Goal: Task Accomplishment & Management: Complete application form

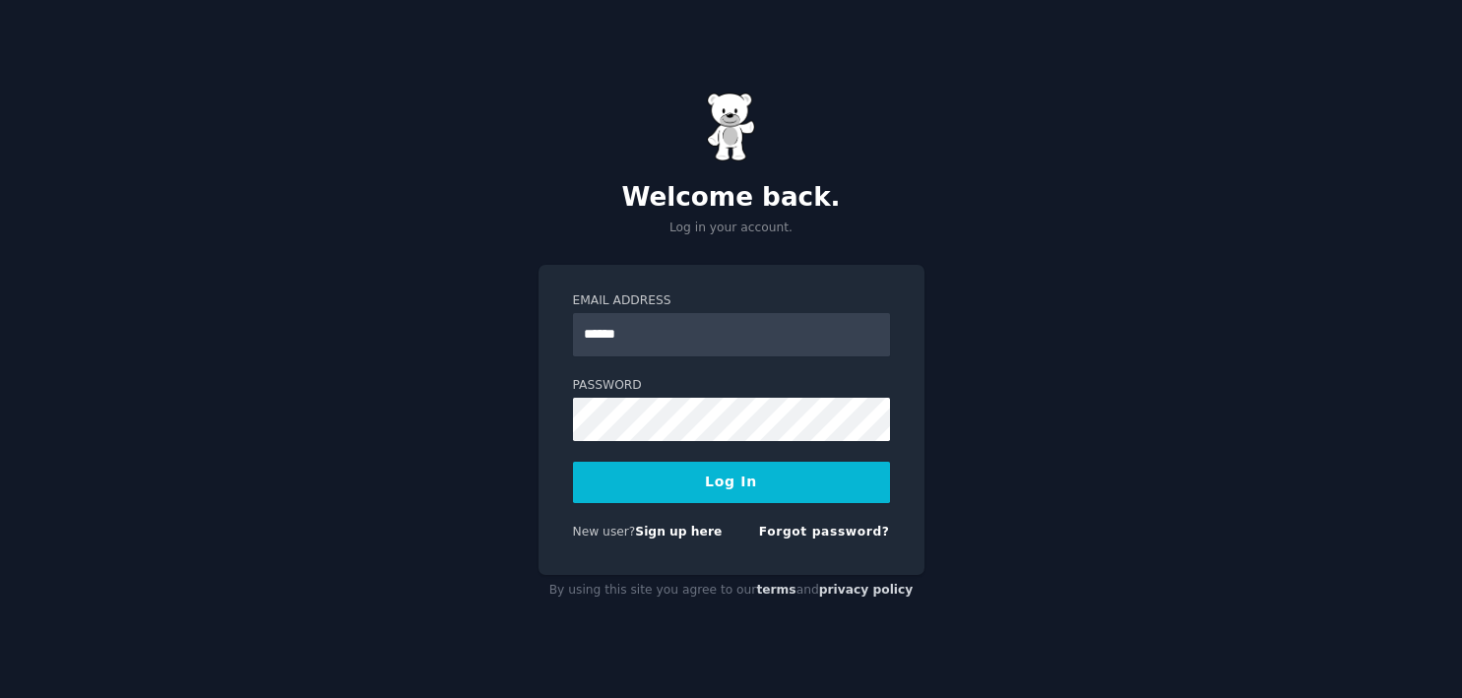
type input "**********"
click at [573, 462] on button "Log In" at bounding box center [731, 482] width 317 height 41
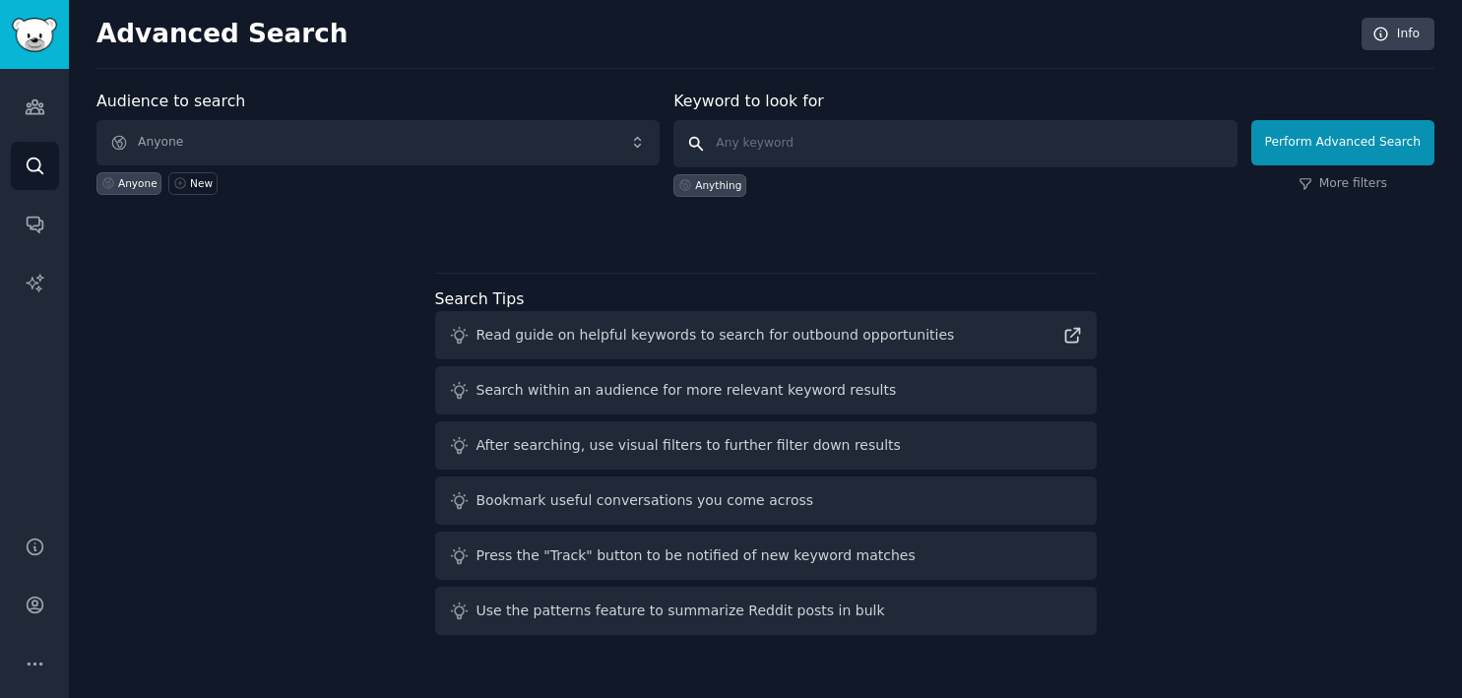
click at [748, 145] on input "text" at bounding box center [954, 143] width 563 height 47
type input "AI Labeling"
click at [1330, 142] on button "Perform Advanced Search" at bounding box center [1342, 142] width 183 height 45
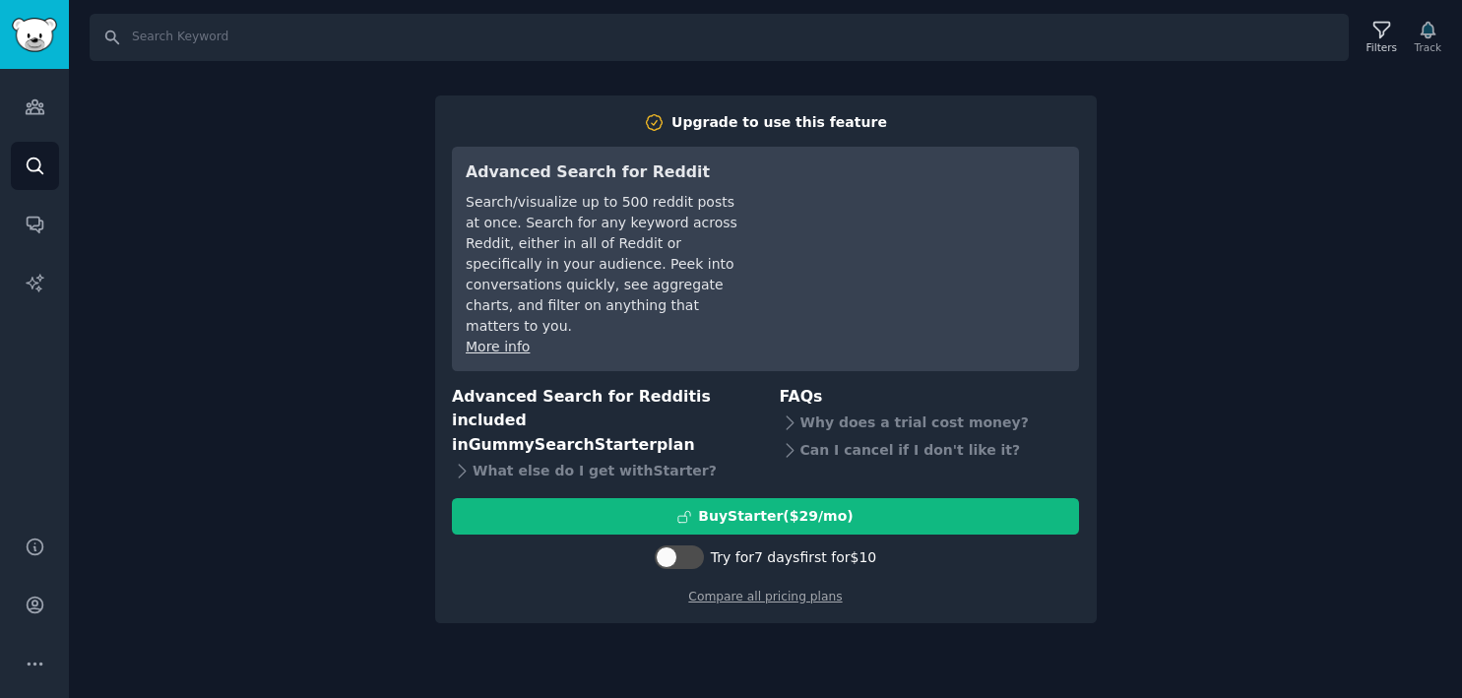
click at [1218, 383] on div "Search Filters Track Upgrade to use this feature Advanced Search for Reddit Sea…" at bounding box center [765, 349] width 1393 height 698
click at [31, 100] on icon "Sidebar" at bounding box center [35, 107] width 18 height 14
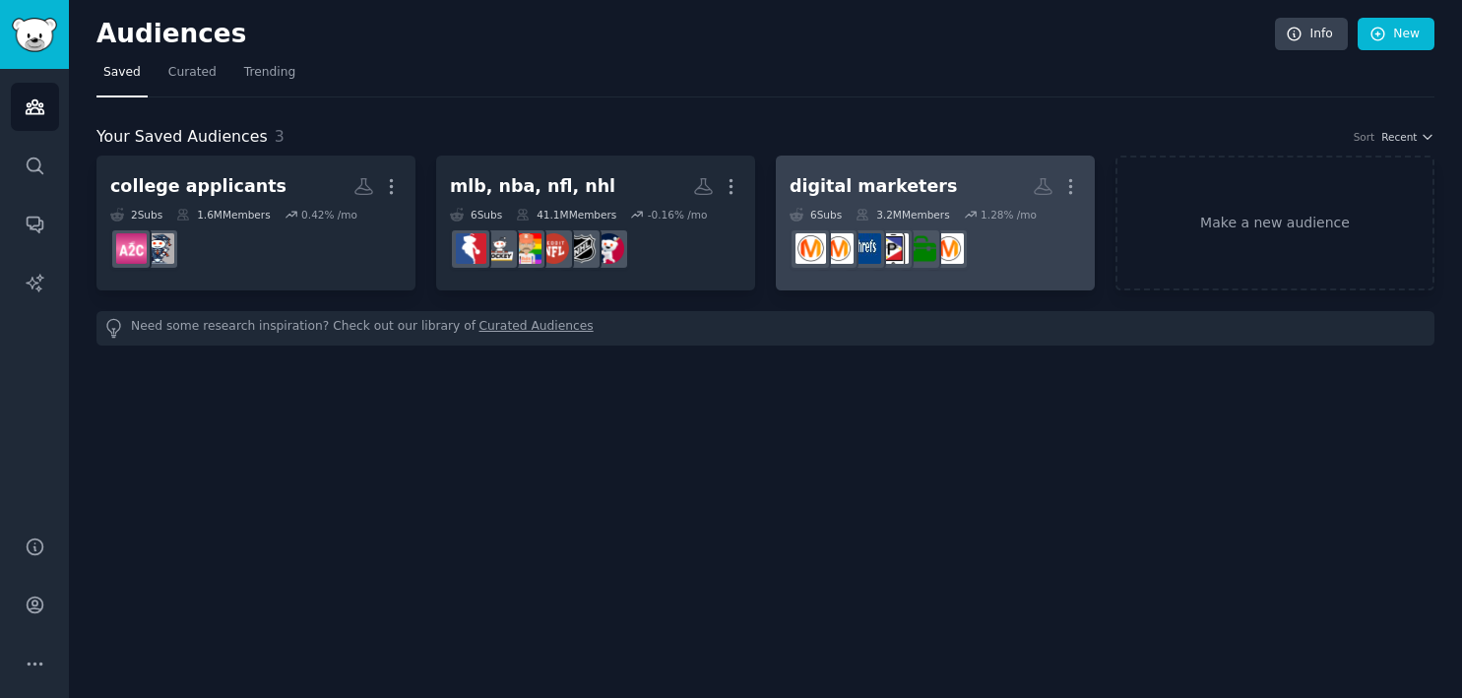
click at [836, 187] on div "digital marketers" at bounding box center [872, 186] width 167 height 25
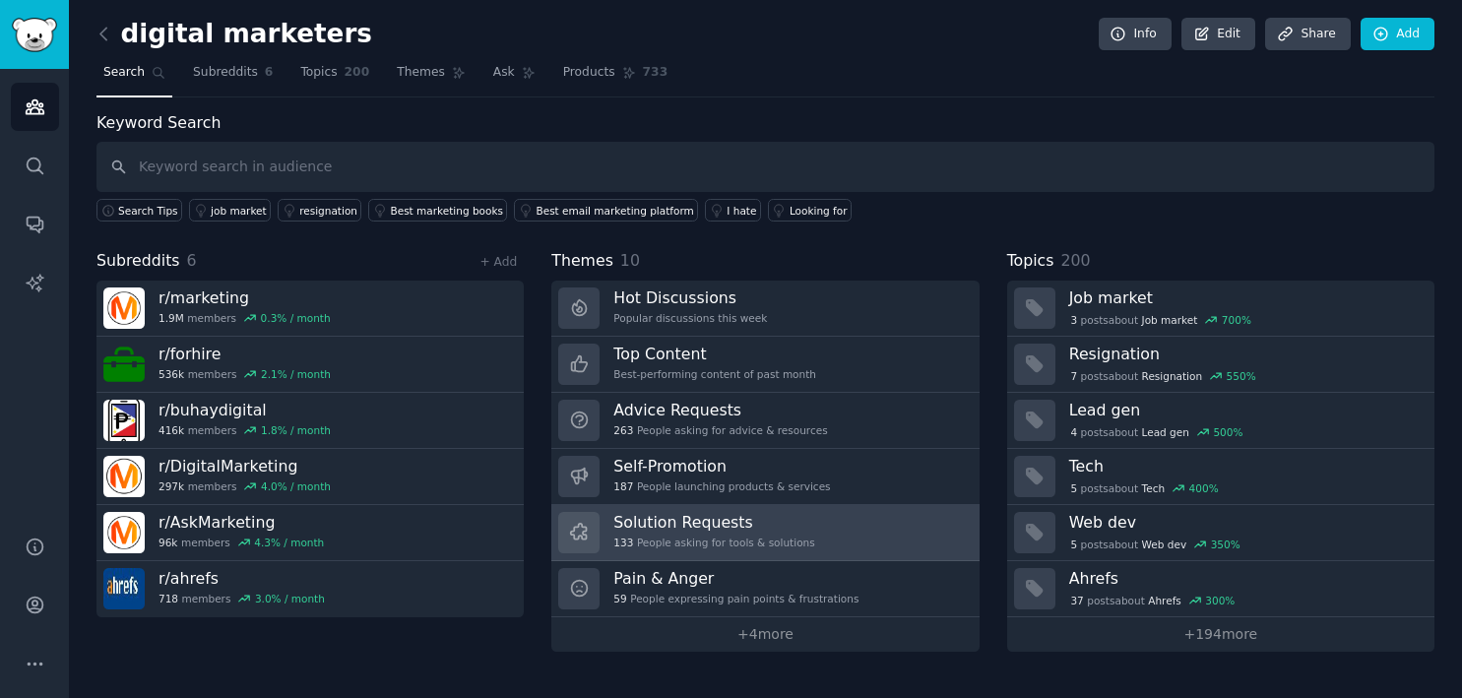
click at [698, 513] on h3 "Solution Requests" at bounding box center [713, 522] width 201 height 21
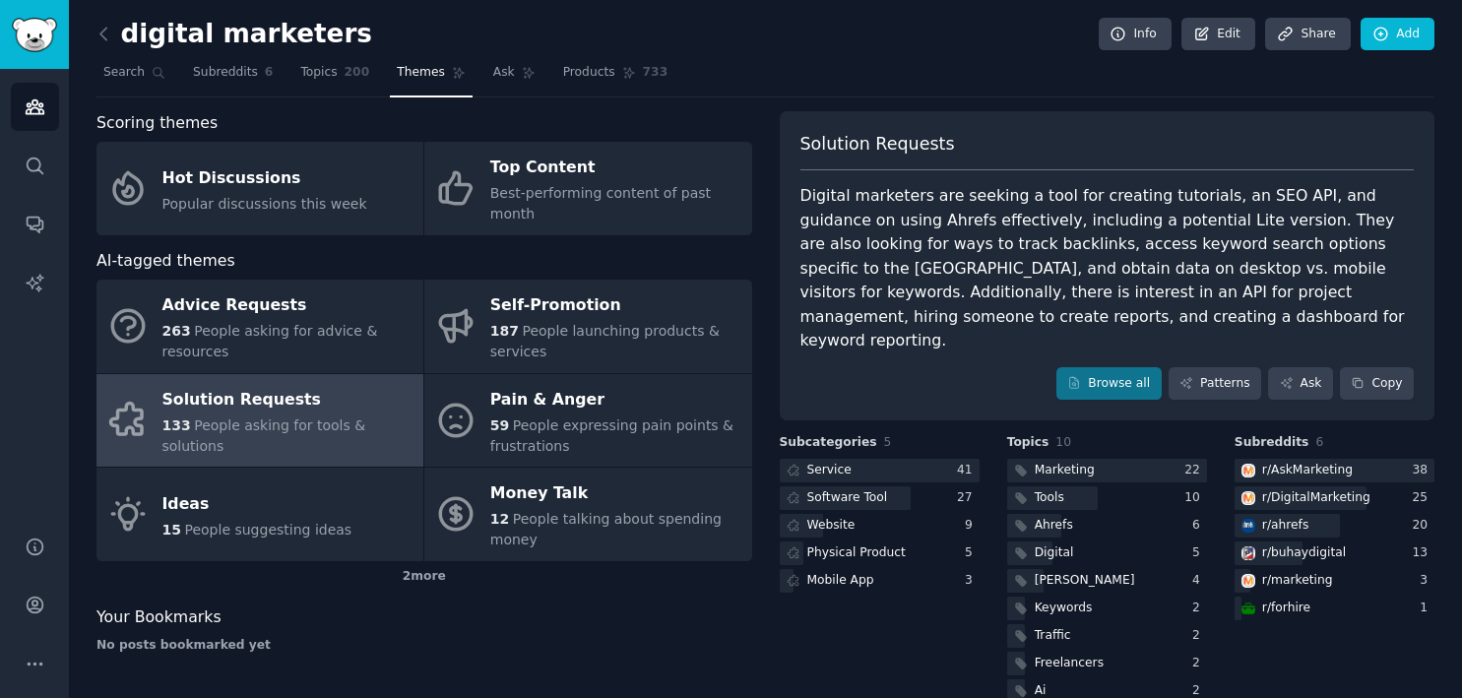
scroll to position [39, 0]
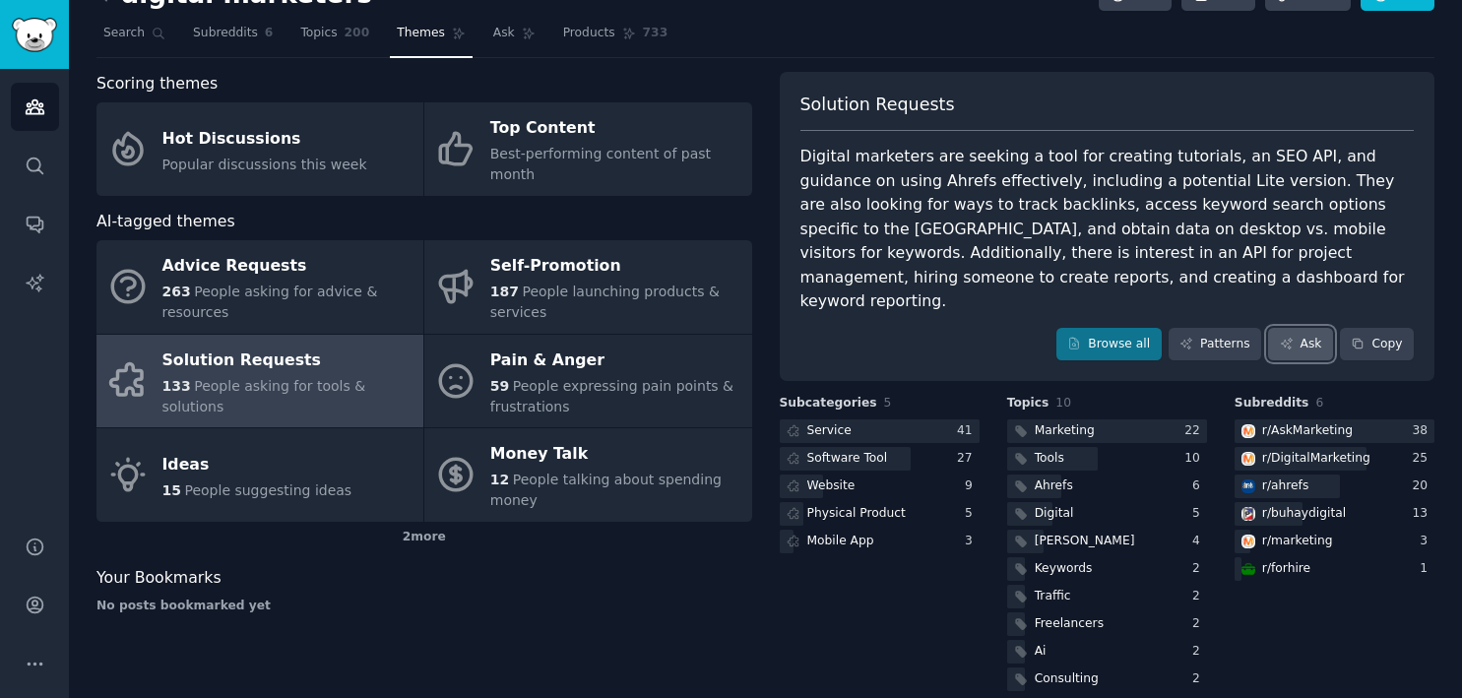
click at [1300, 328] on link "Ask" at bounding box center [1300, 344] width 65 height 33
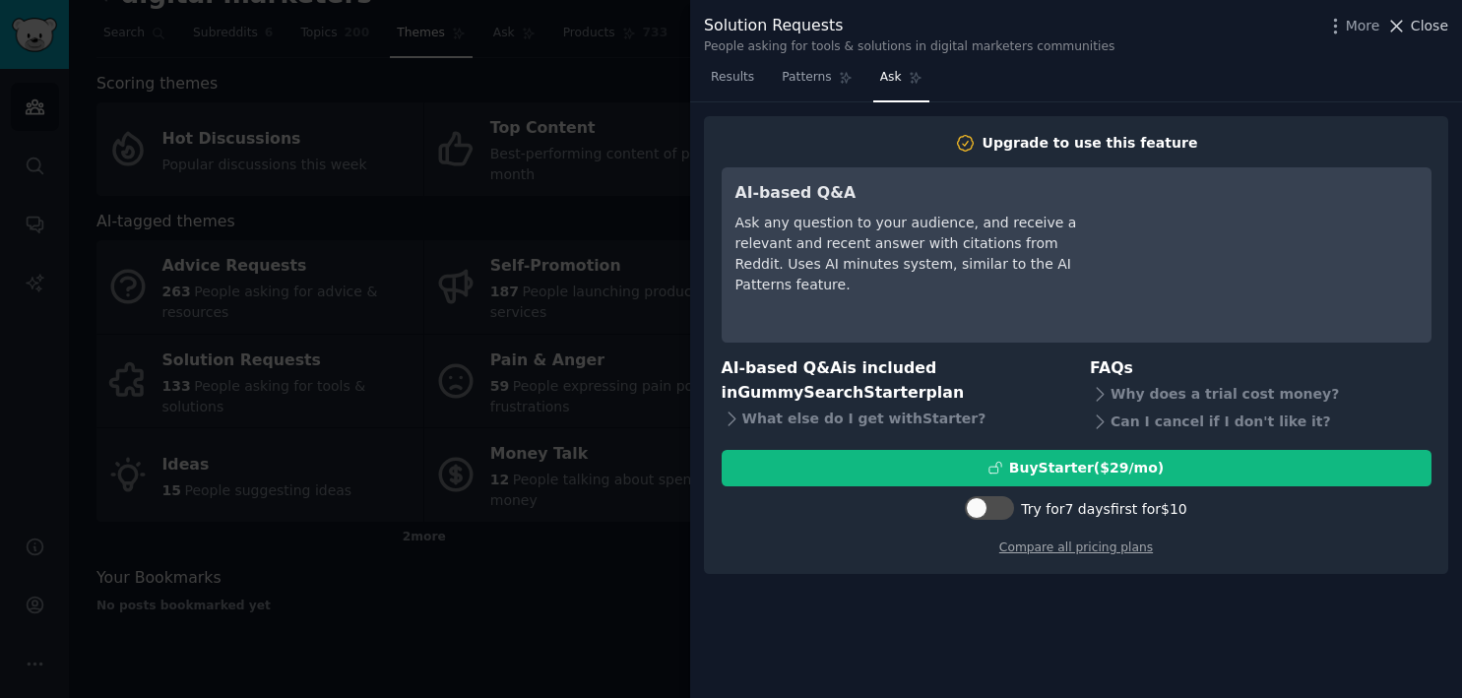
click at [1415, 24] on span "Close" at bounding box center [1429, 26] width 37 height 21
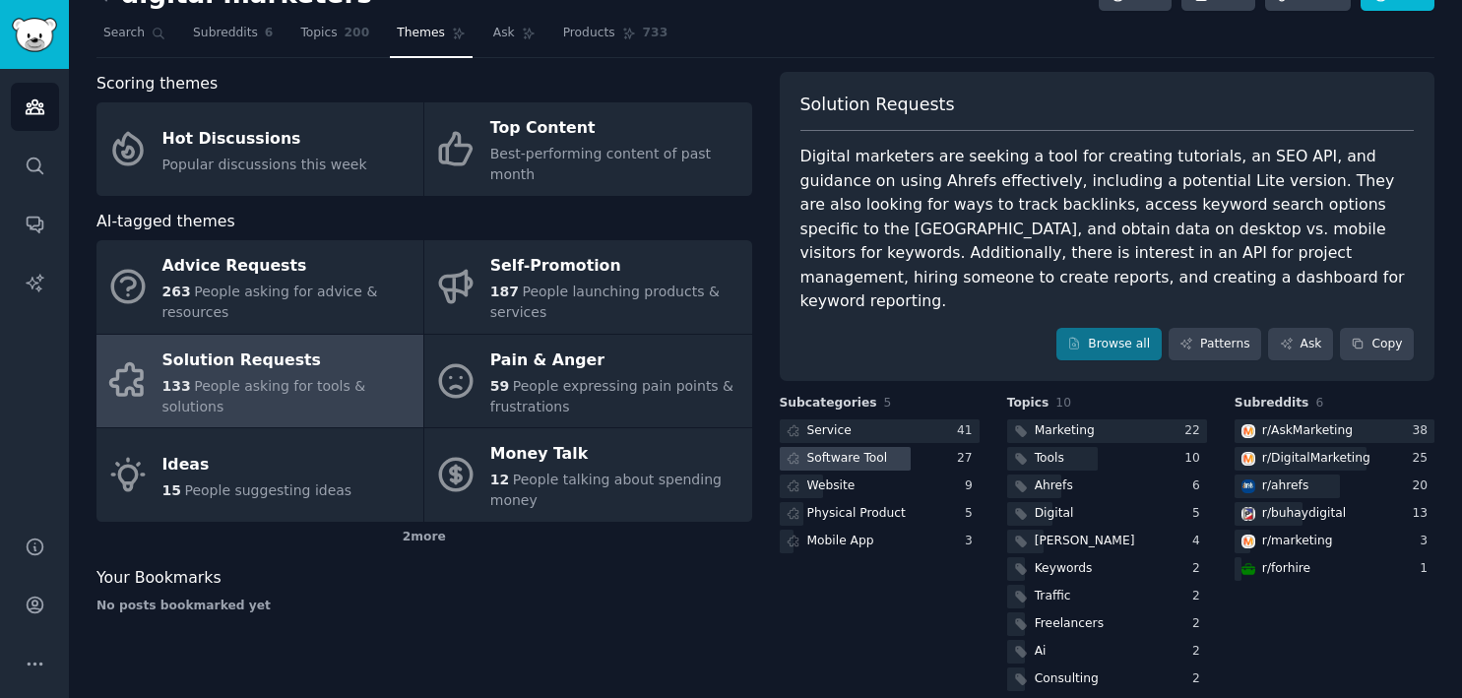
click at [820, 450] on div "Software Tool" at bounding box center [847, 459] width 81 height 18
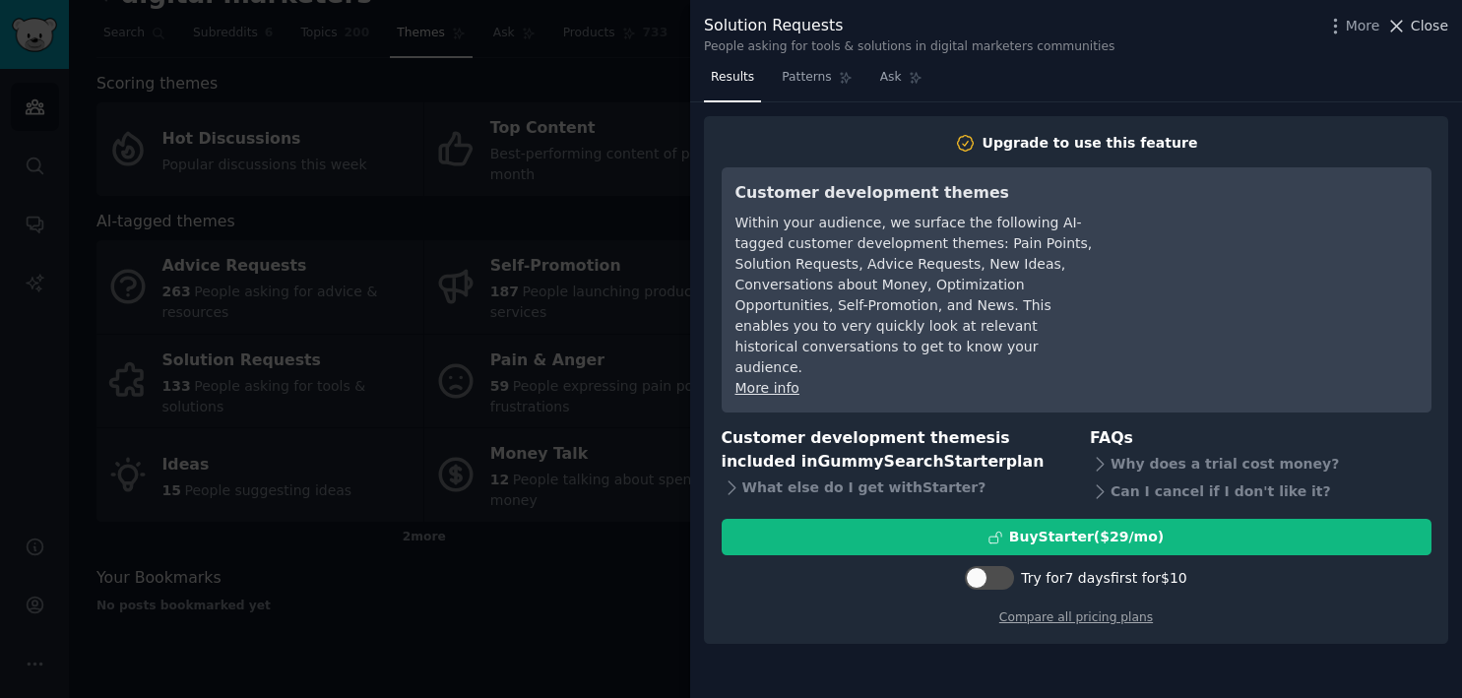
click at [1414, 19] on span "Close" at bounding box center [1429, 26] width 37 height 21
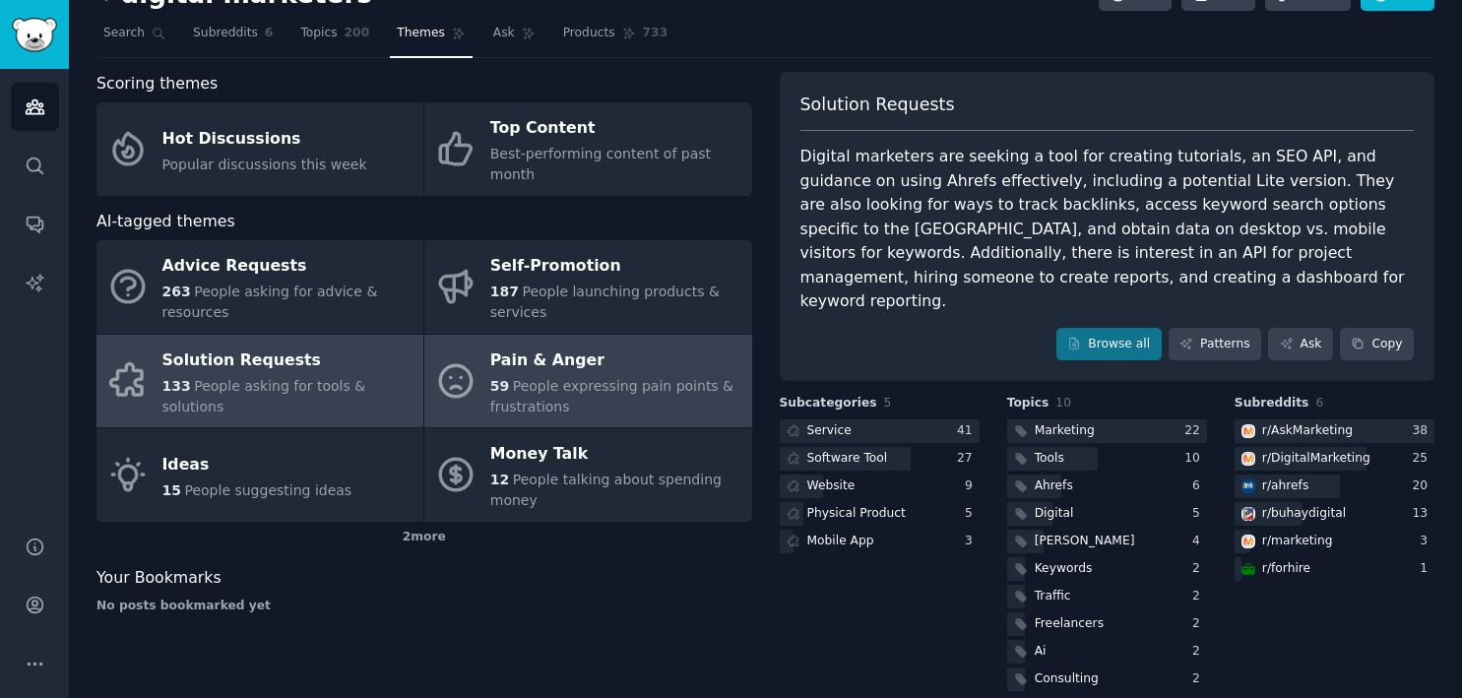
click at [575, 376] on div "59 People expressing pain points & frustrations" at bounding box center [615, 396] width 251 height 41
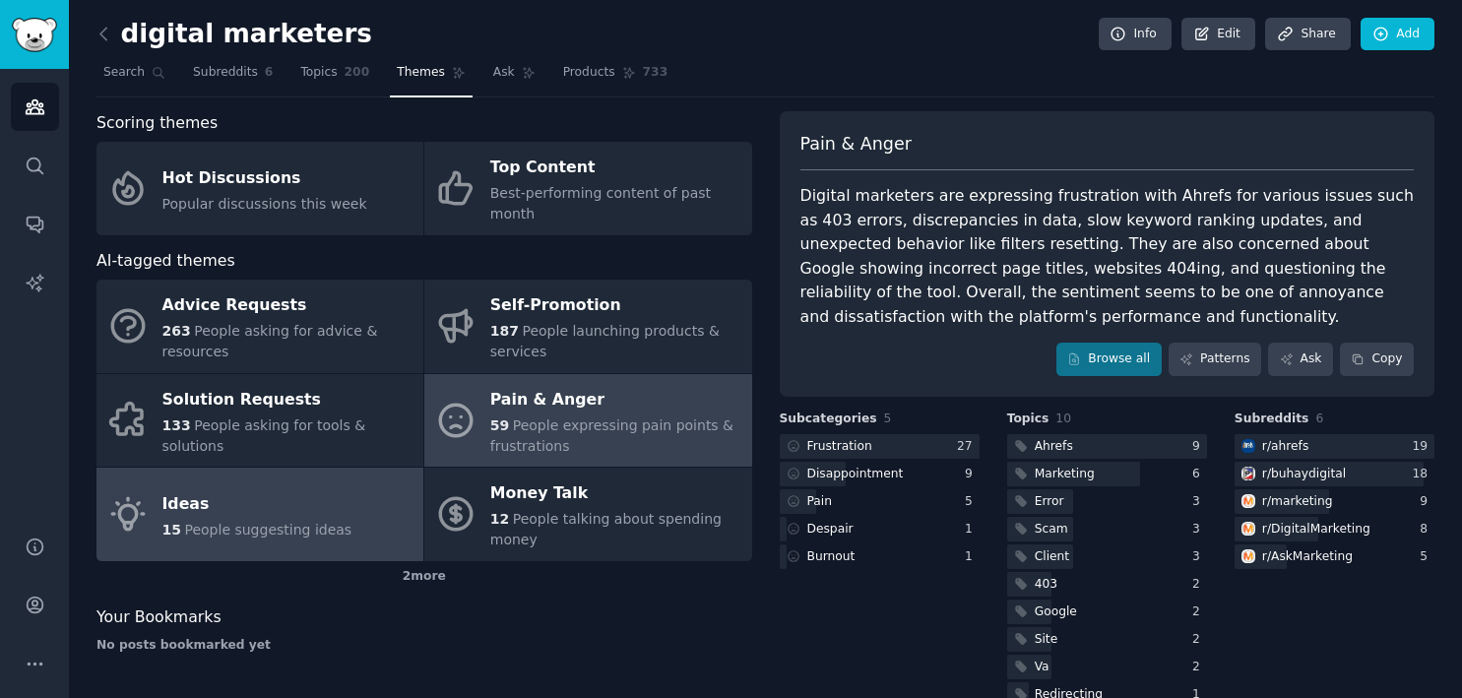
click at [269, 488] on div "Ideas" at bounding box center [257, 503] width 190 height 31
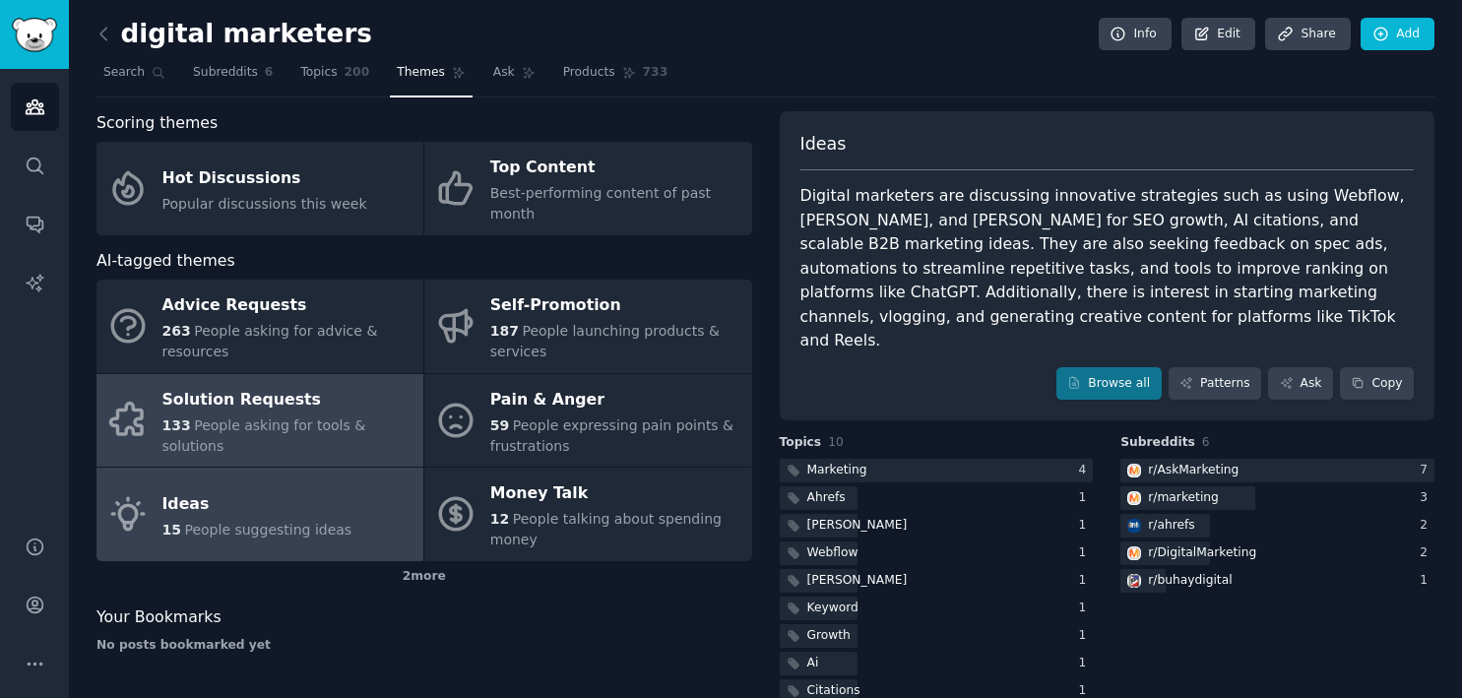
click at [239, 417] on span "People asking for tools & solutions" at bounding box center [264, 435] width 204 height 36
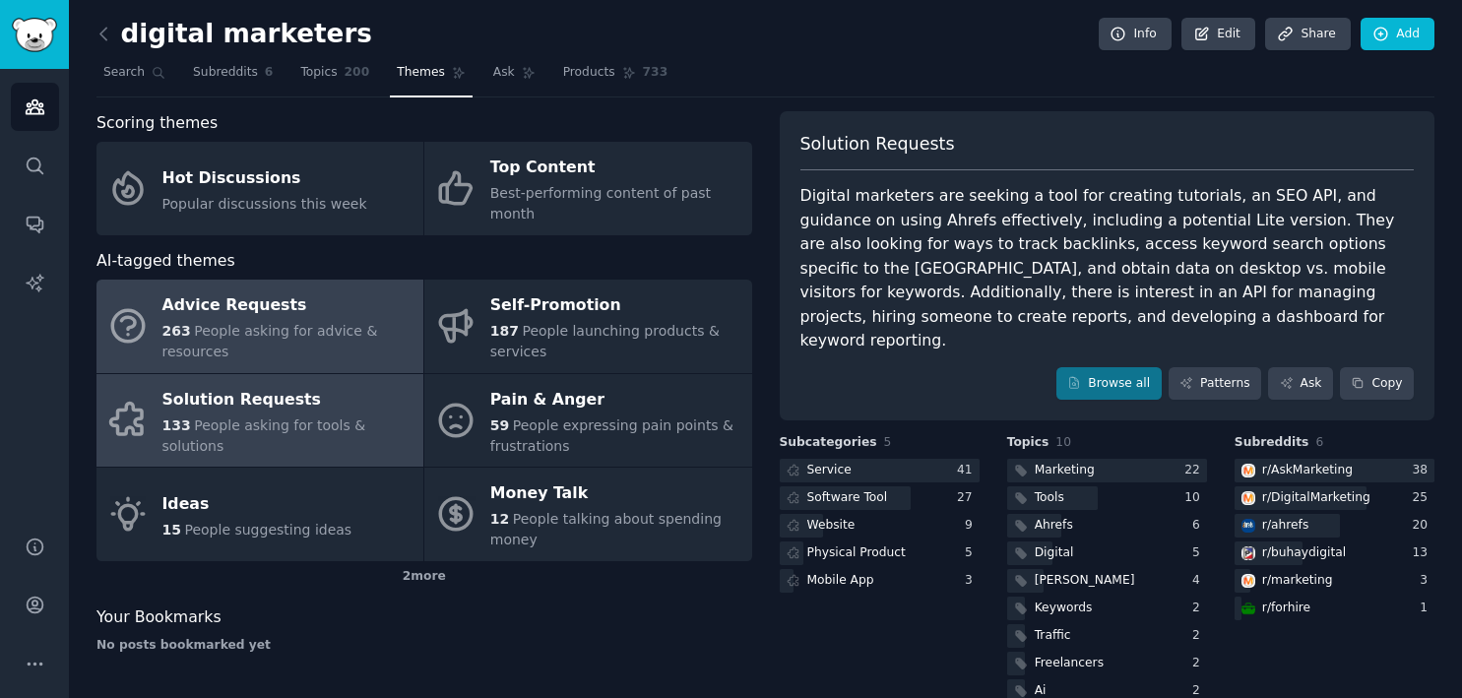
click at [186, 323] on span "263" at bounding box center [176, 331] width 29 height 16
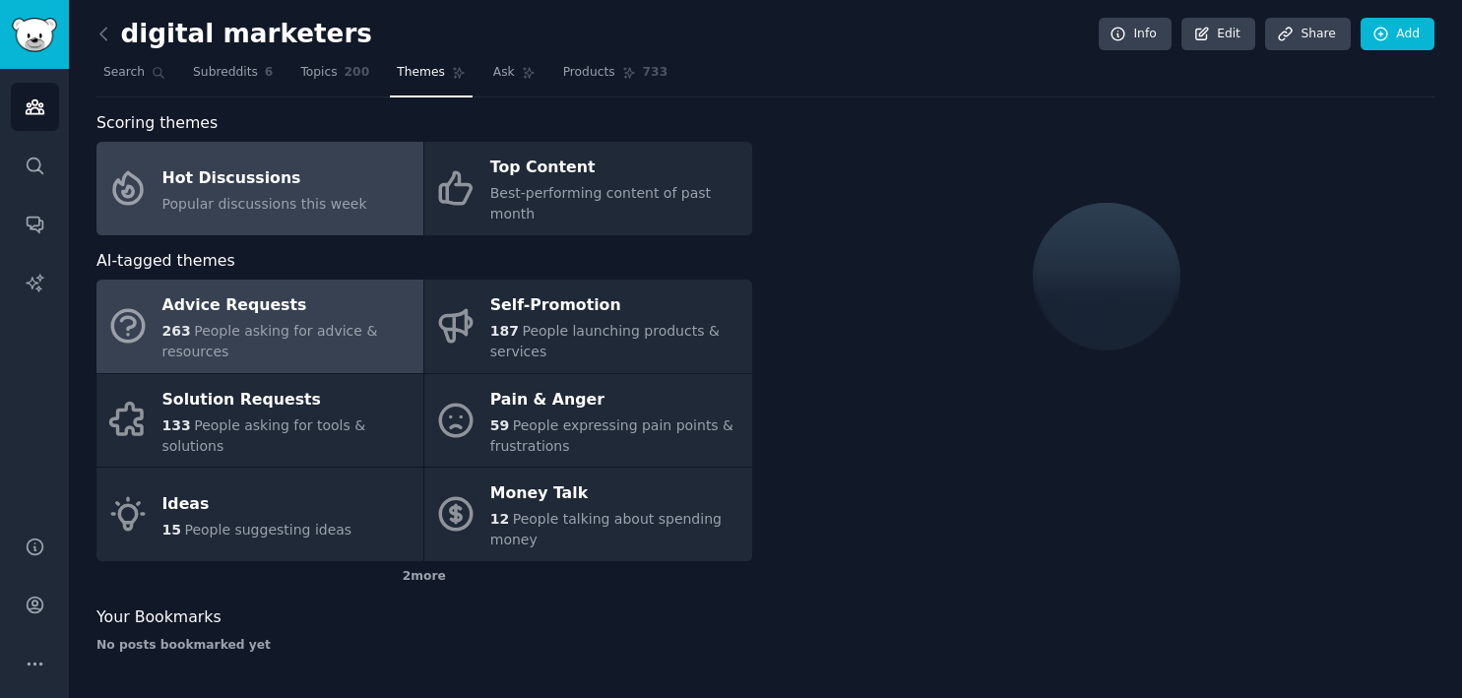
click at [222, 194] on div "Popular discussions this week" at bounding box center [264, 204] width 205 height 21
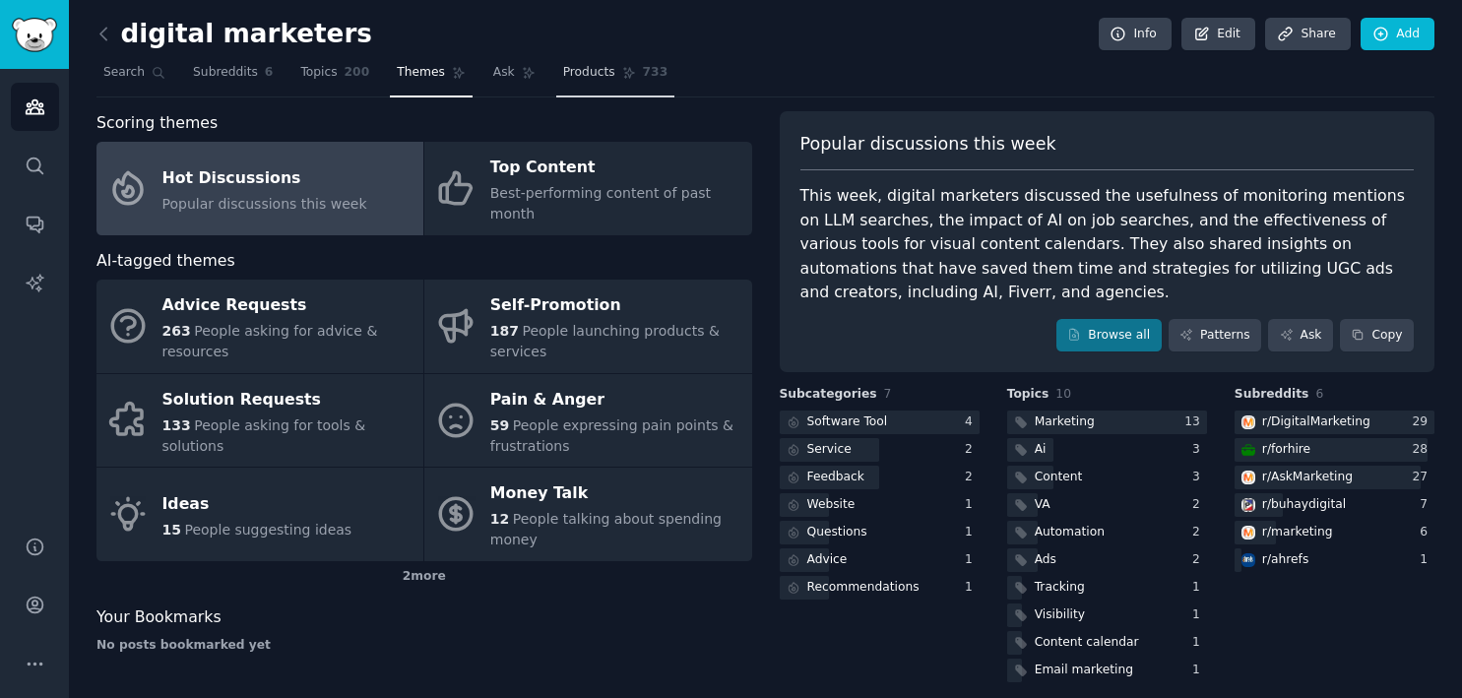
click at [567, 81] on link "Products 733" at bounding box center [615, 77] width 118 height 40
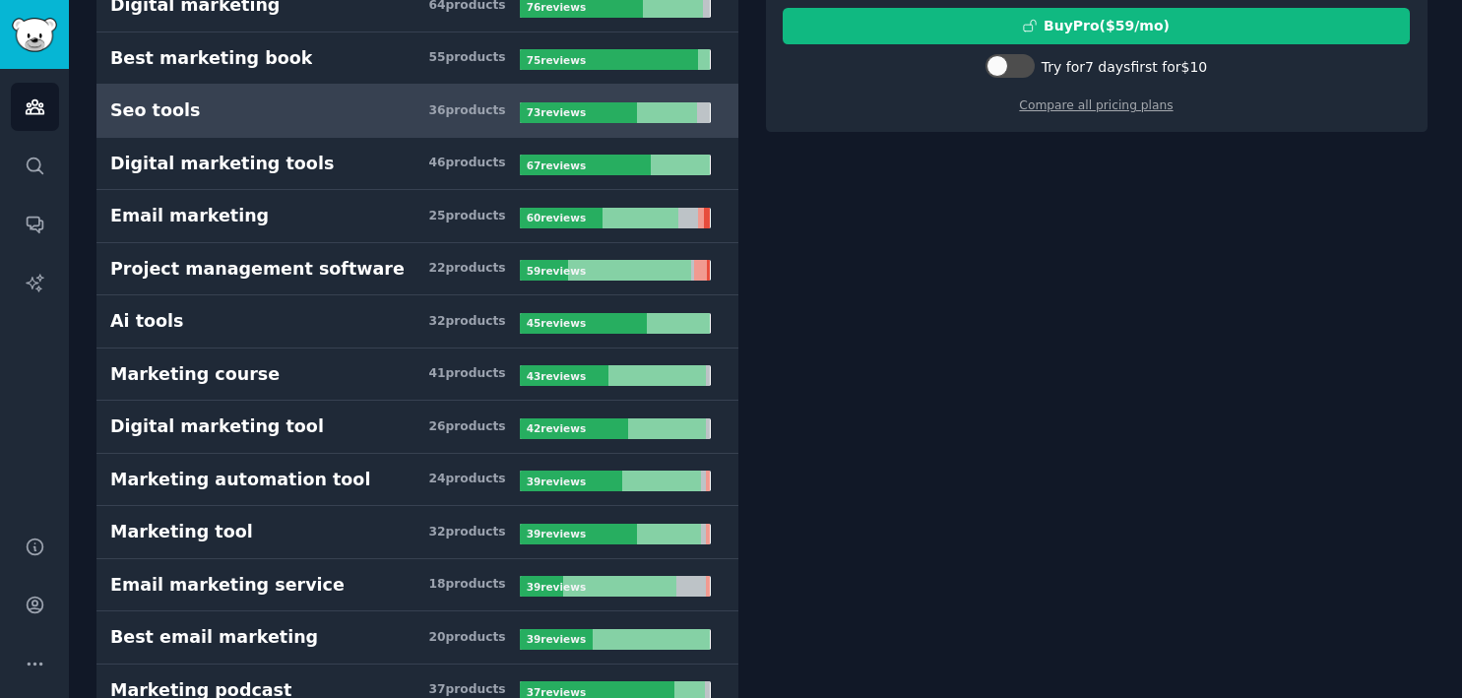
scroll to position [441, 0]
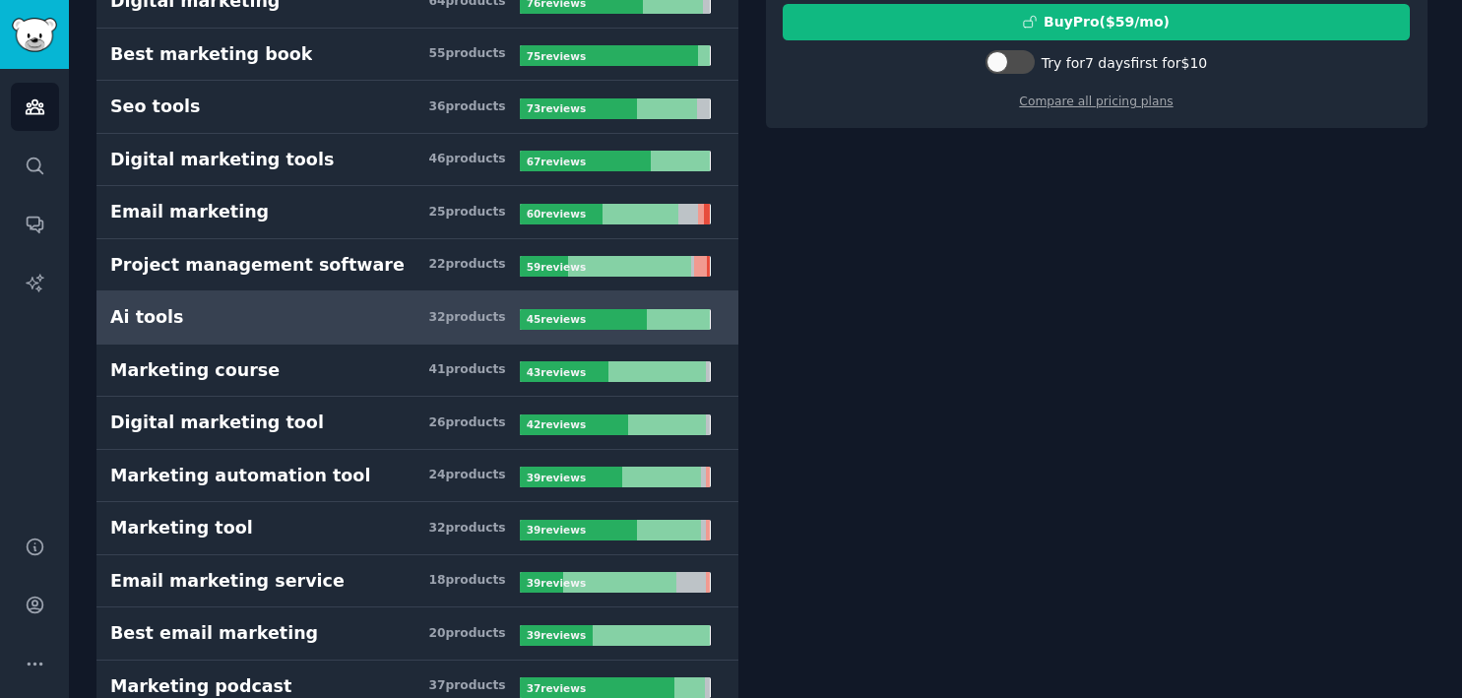
click at [311, 326] on h3 "Ai tools 32 product s" at bounding box center [314, 317] width 409 height 25
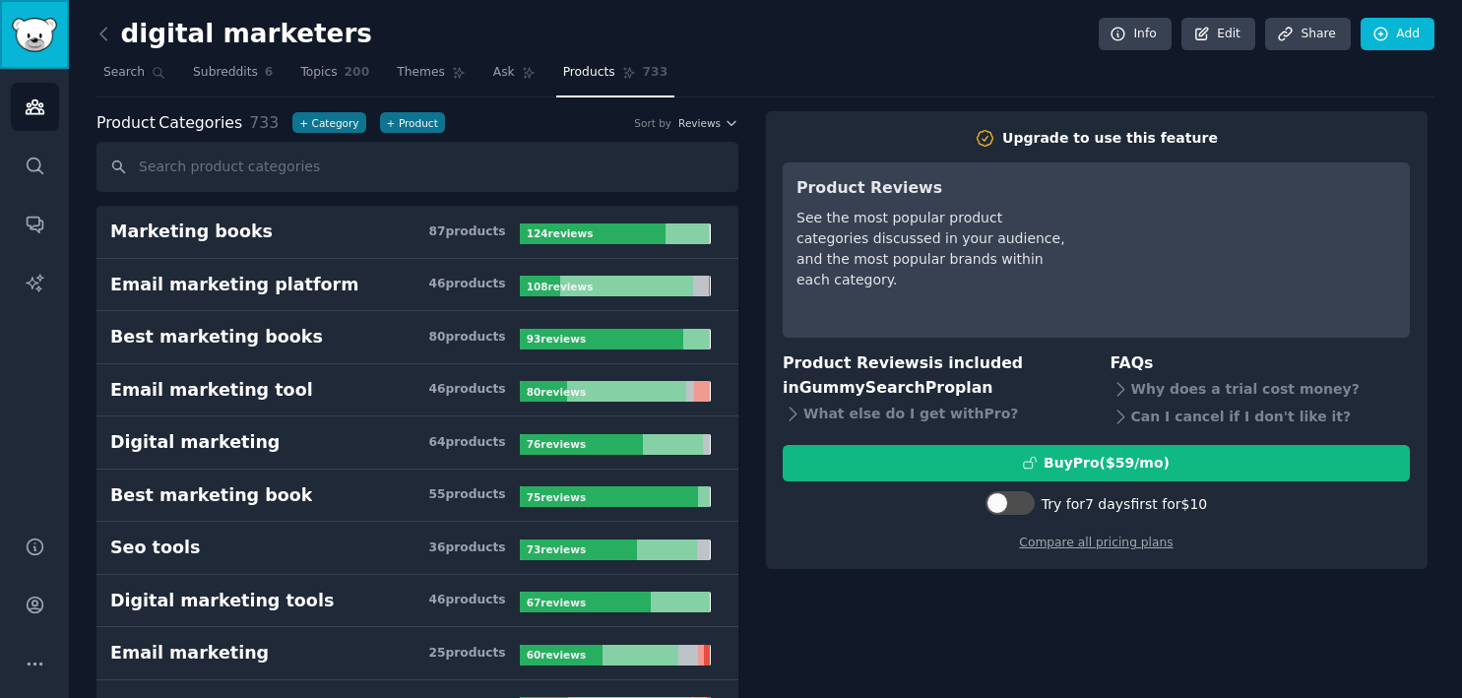
click at [37, 25] on img "Sidebar" at bounding box center [34, 35] width 45 height 34
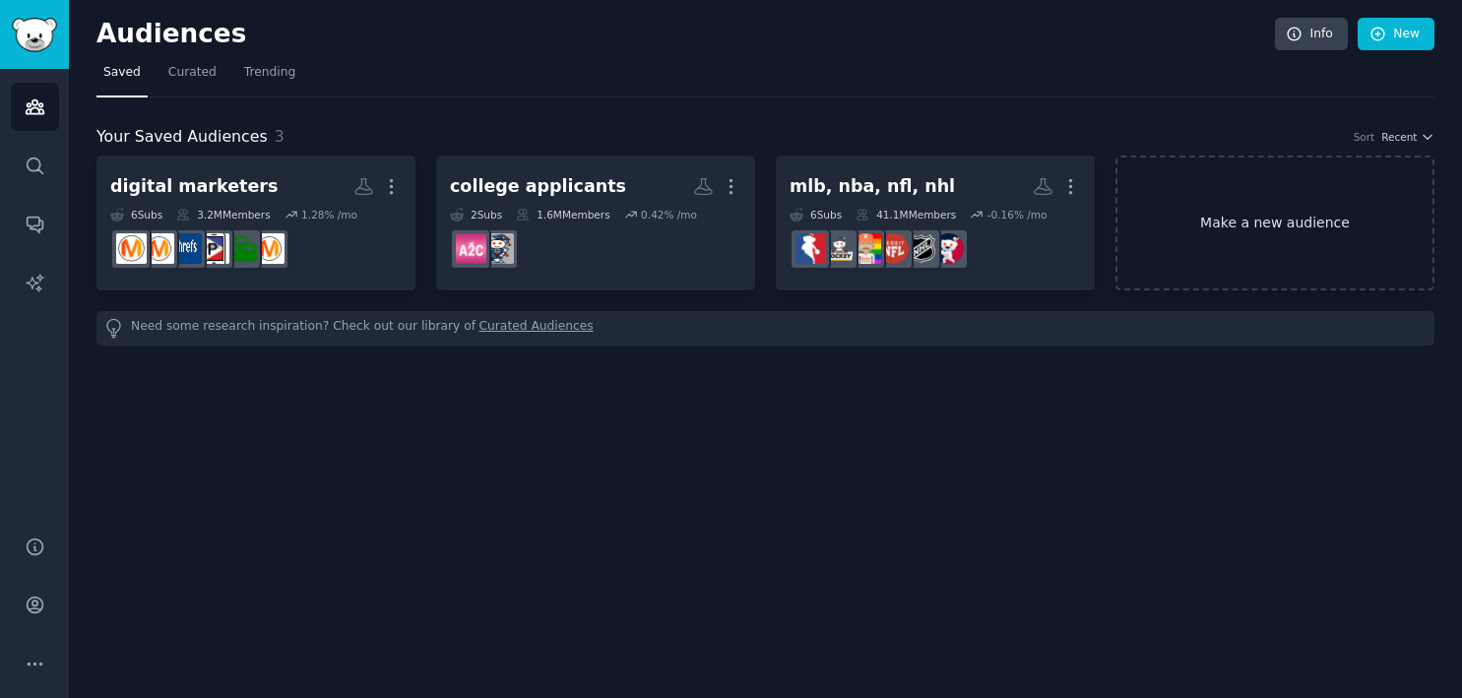
click at [1263, 220] on link "Make a new audience" at bounding box center [1274, 223] width 319 height 135
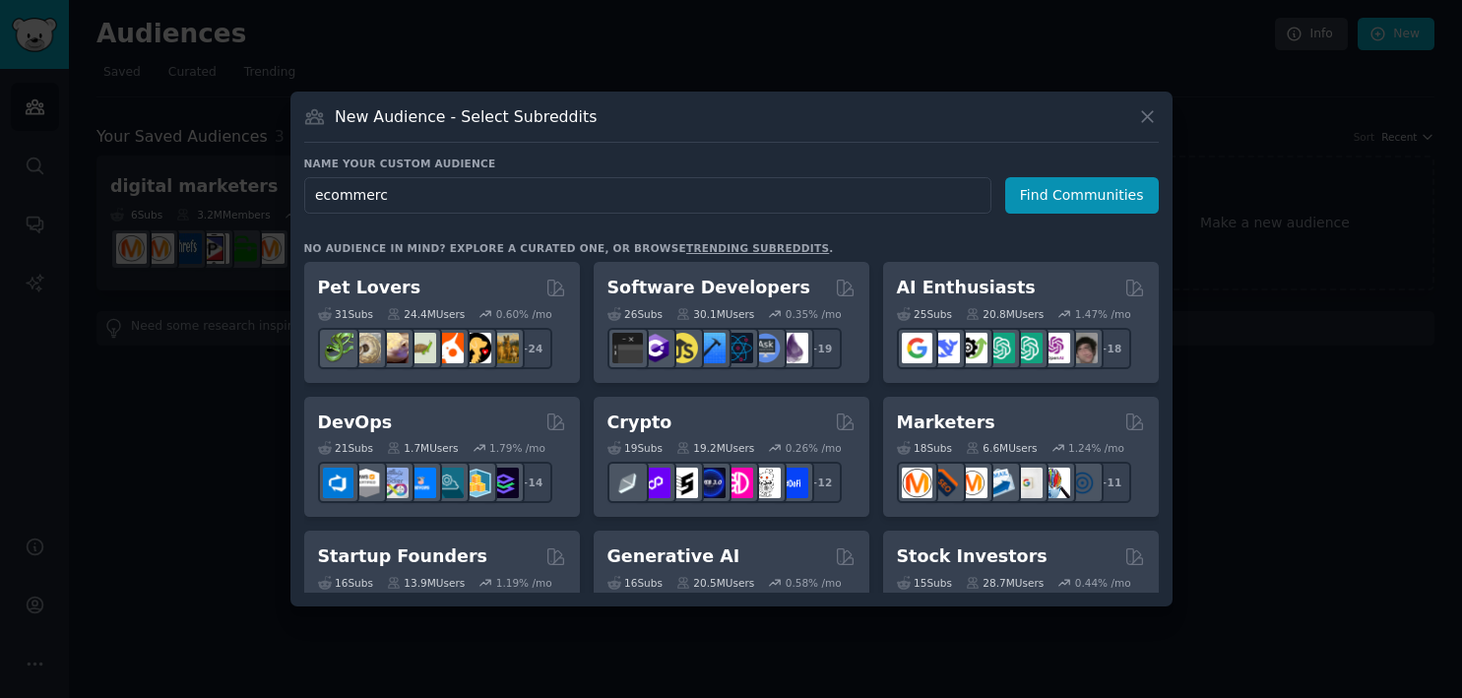
type input "ecommerce"
click button "Find Communities" at bounding box center [1082, 195] width 154 height 36
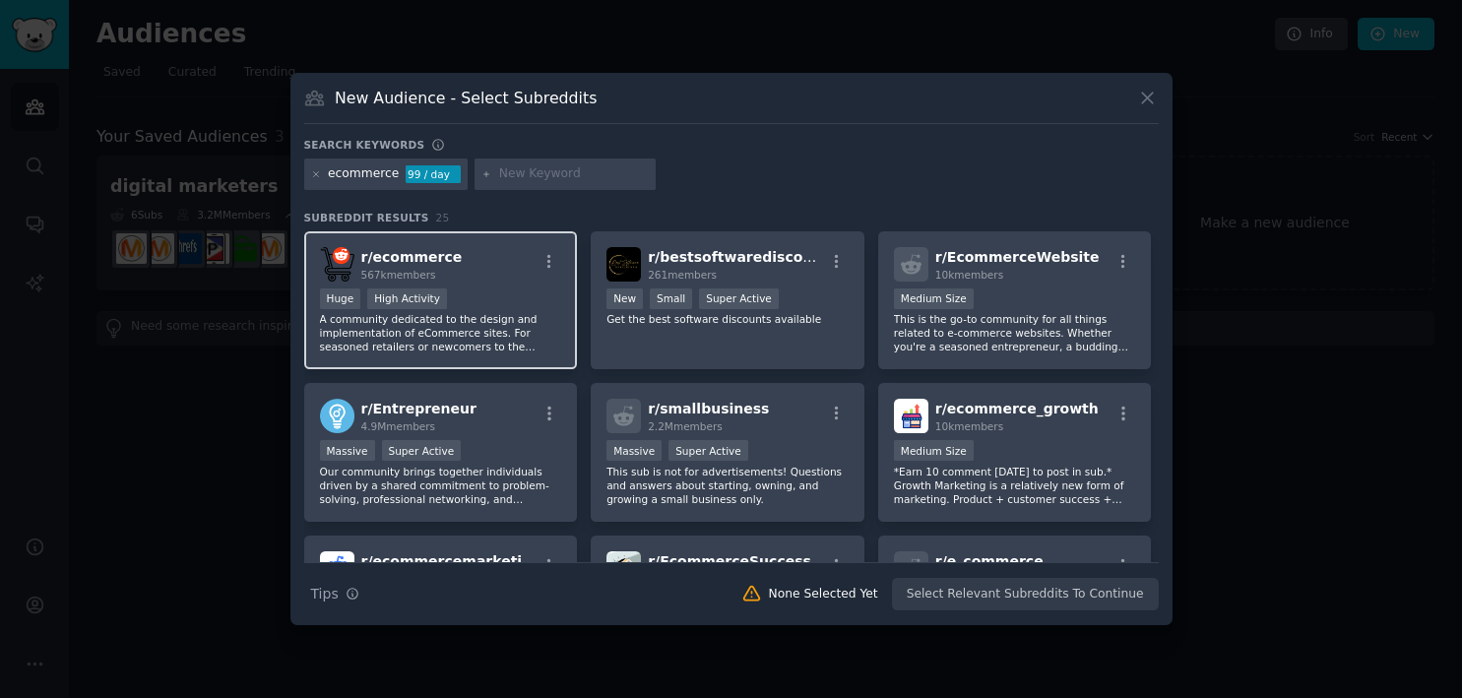
click at [480, 337] on p "A community dedicated to the design and implementation of eCommerce sites. For …" at bounding box center [441, 332] width 242 height 41
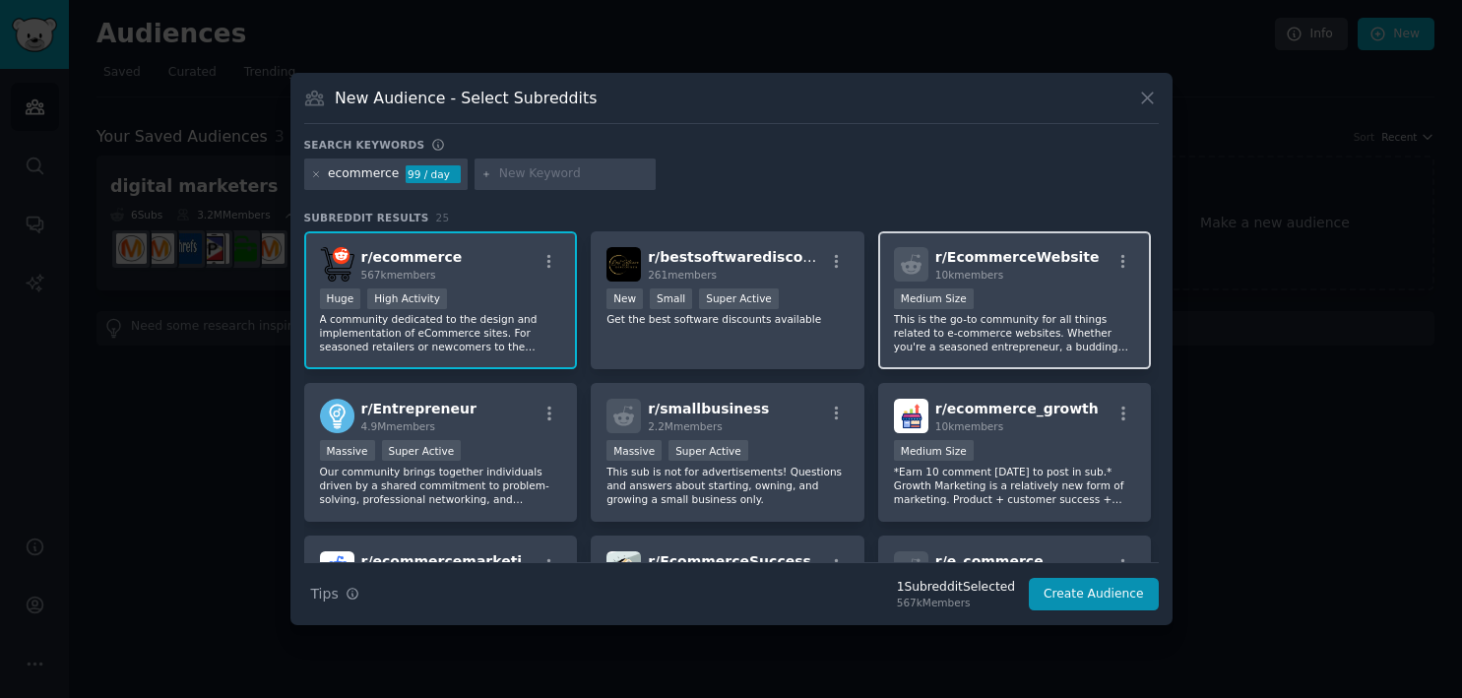
click at [966, 341] on p "This is the go-to community for all things related to e-commerce websites. Whet…" at bounding box center [1015, 332] width 242 height 41
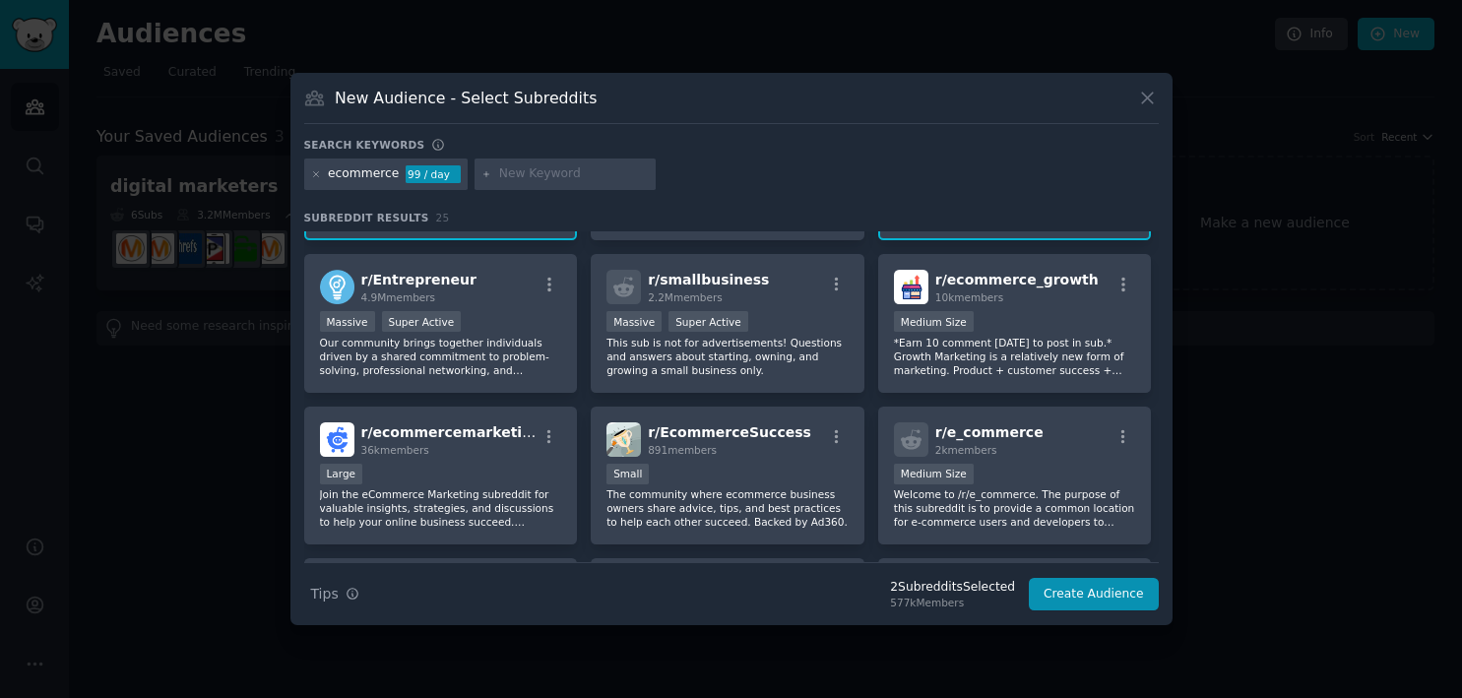
scroll to position [123, 0]
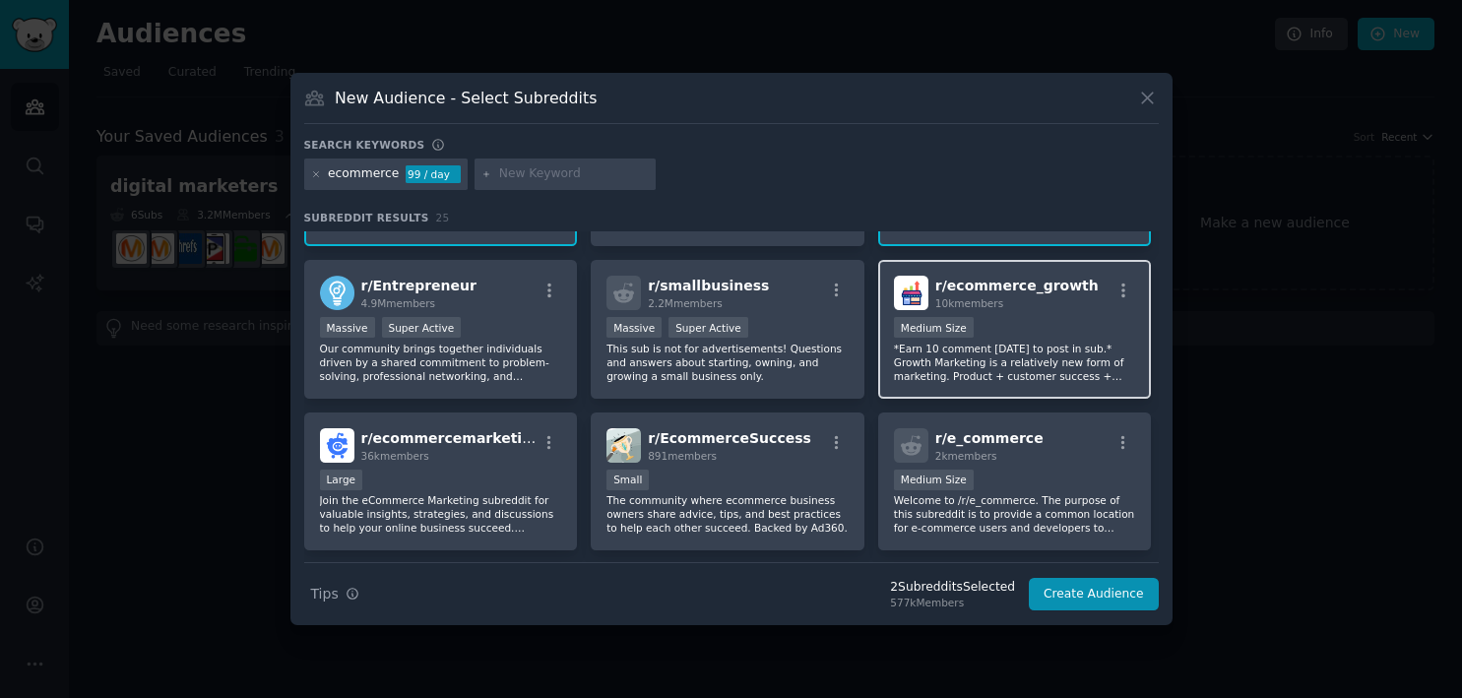
click at [967, 372] on p "*Earn 10 comment [DATE] to post in sub.* Growth Marketing is a relatively new f…" at bounding box center [1015, 362] width 242 height 41
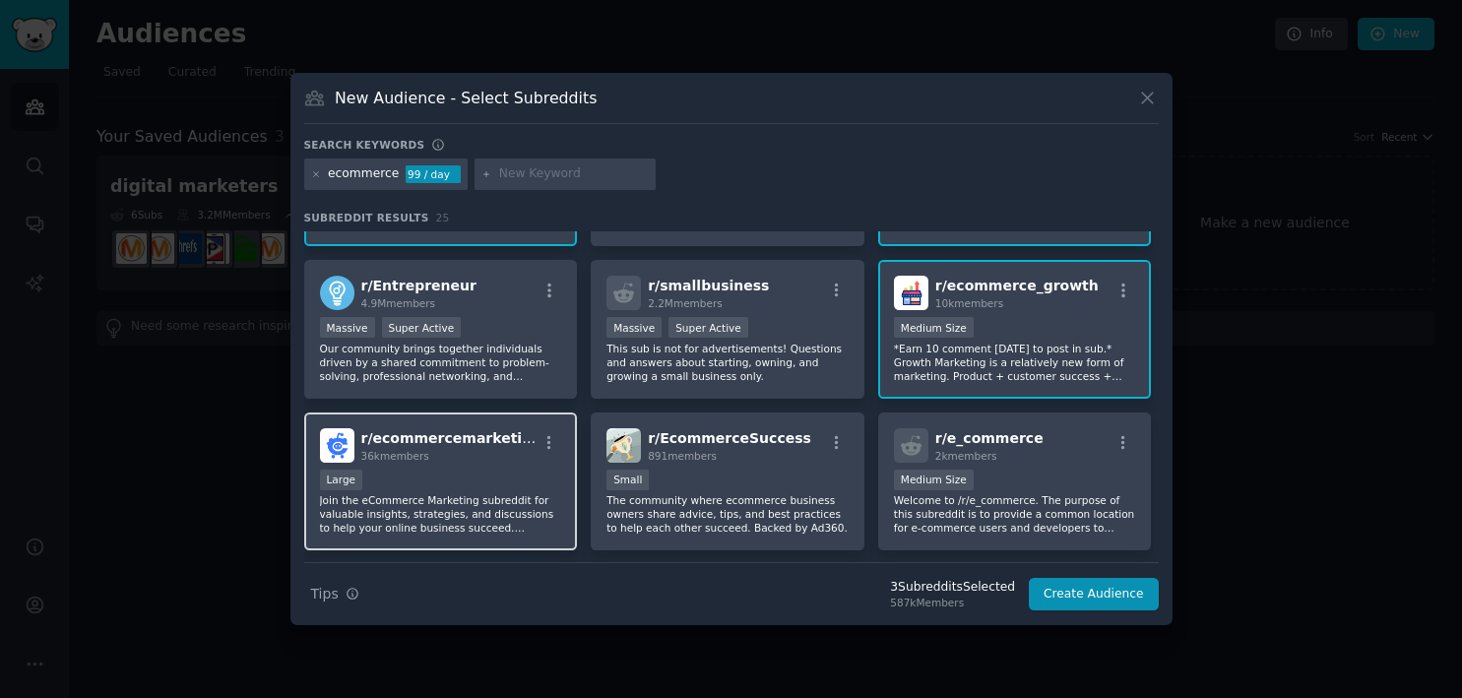
click at [473, 484] on div "Large" at bounding box center [441, 482] width 242 height 25
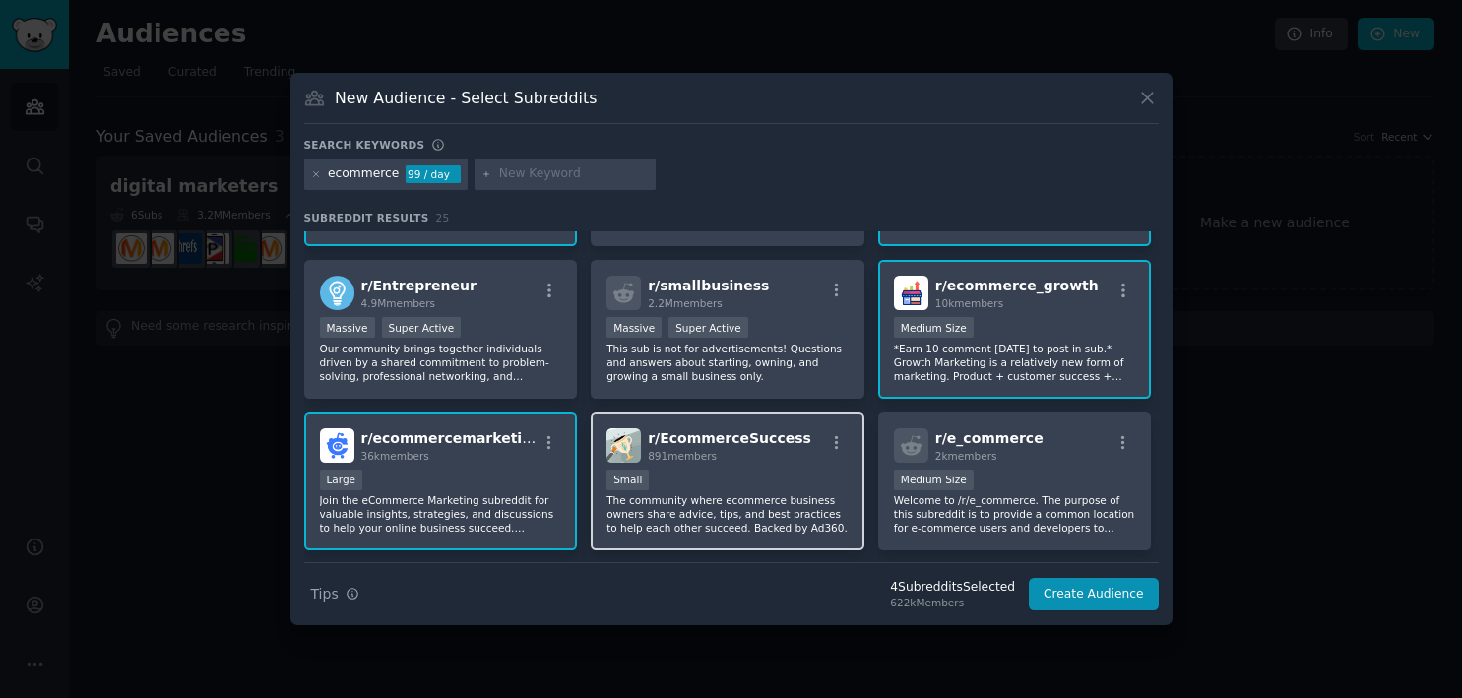
click at [739, 479] on div "Small" at bounding box center [727, 482] width 242 height 25
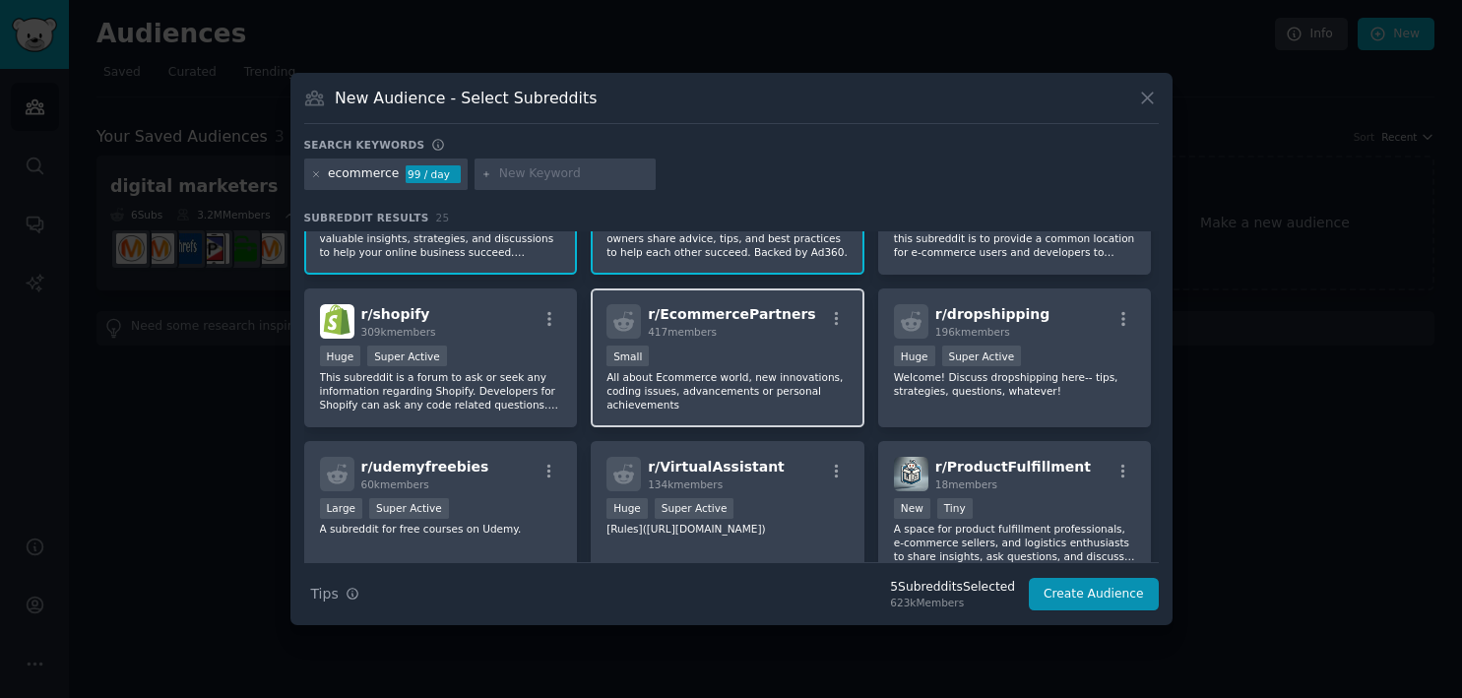
scroll to position [397, 0]
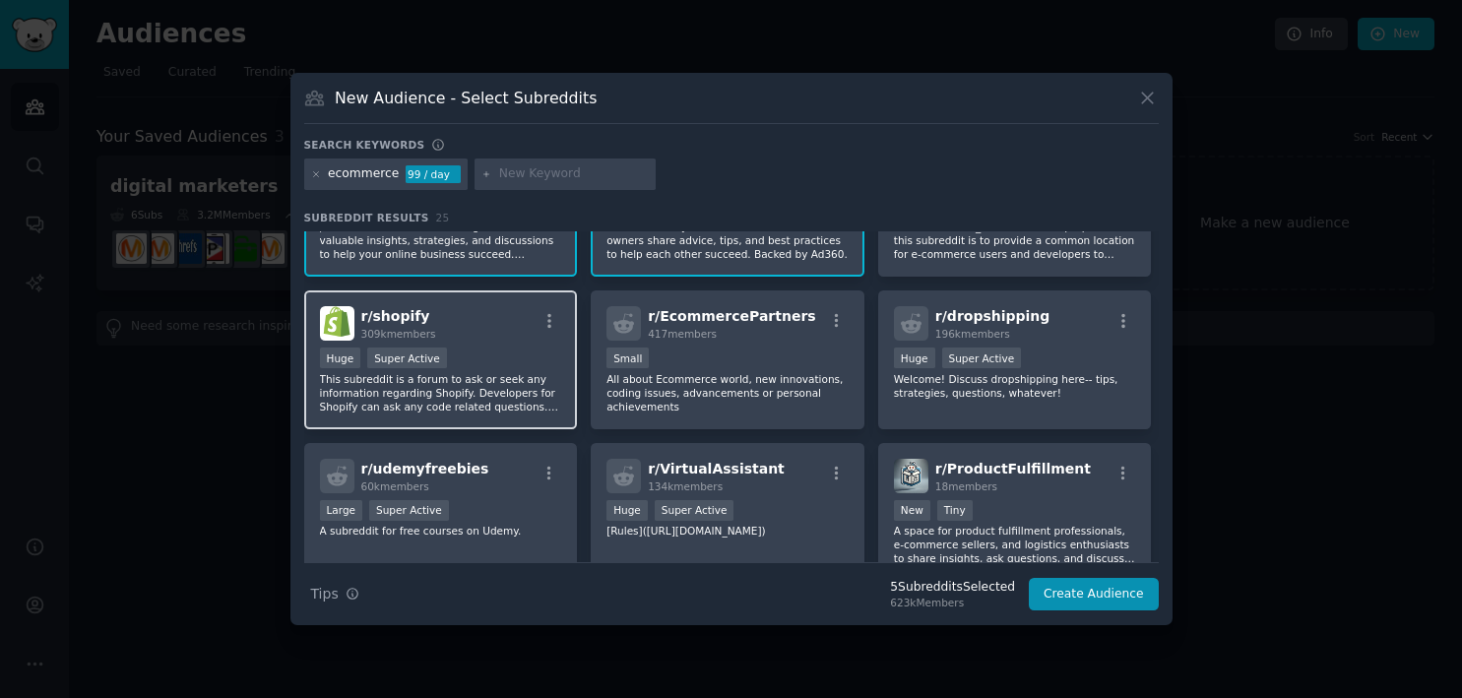
click at [490, 409] on p "This subreddit is a forum to ask or seek any information regarding Shopify. Dev…" at bounding box center [441, 392] width 242 height 41
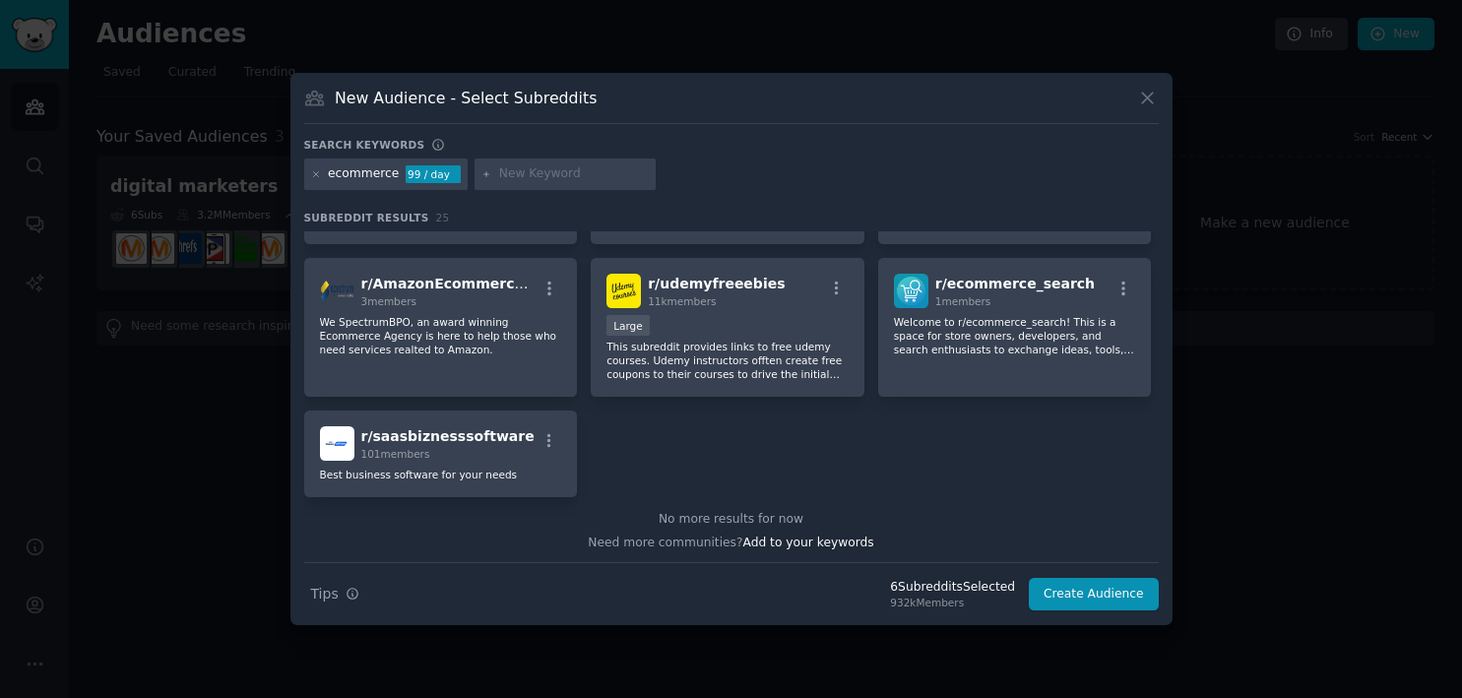
scroll to position [1035, 0]
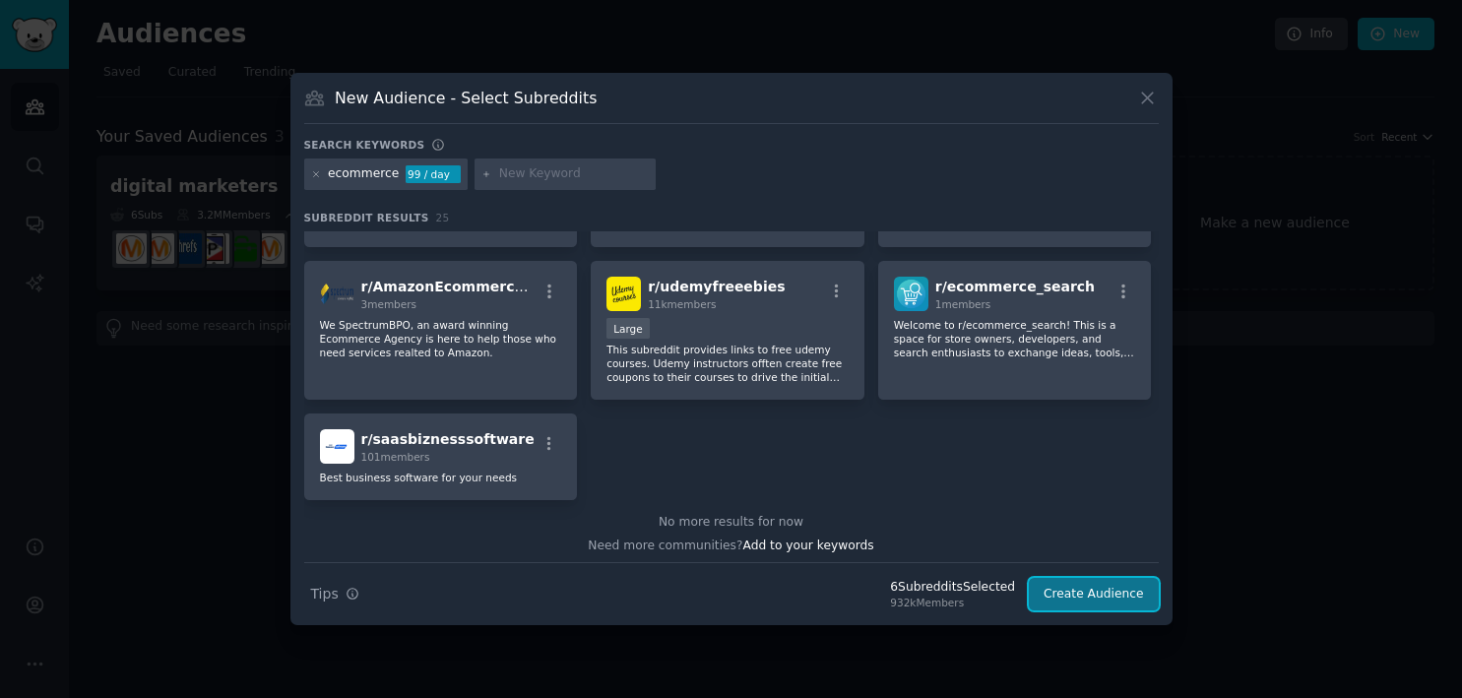
click at [1124, 588] on button "Create Audience" at bounding box center [1094, 594] width 130 height 33
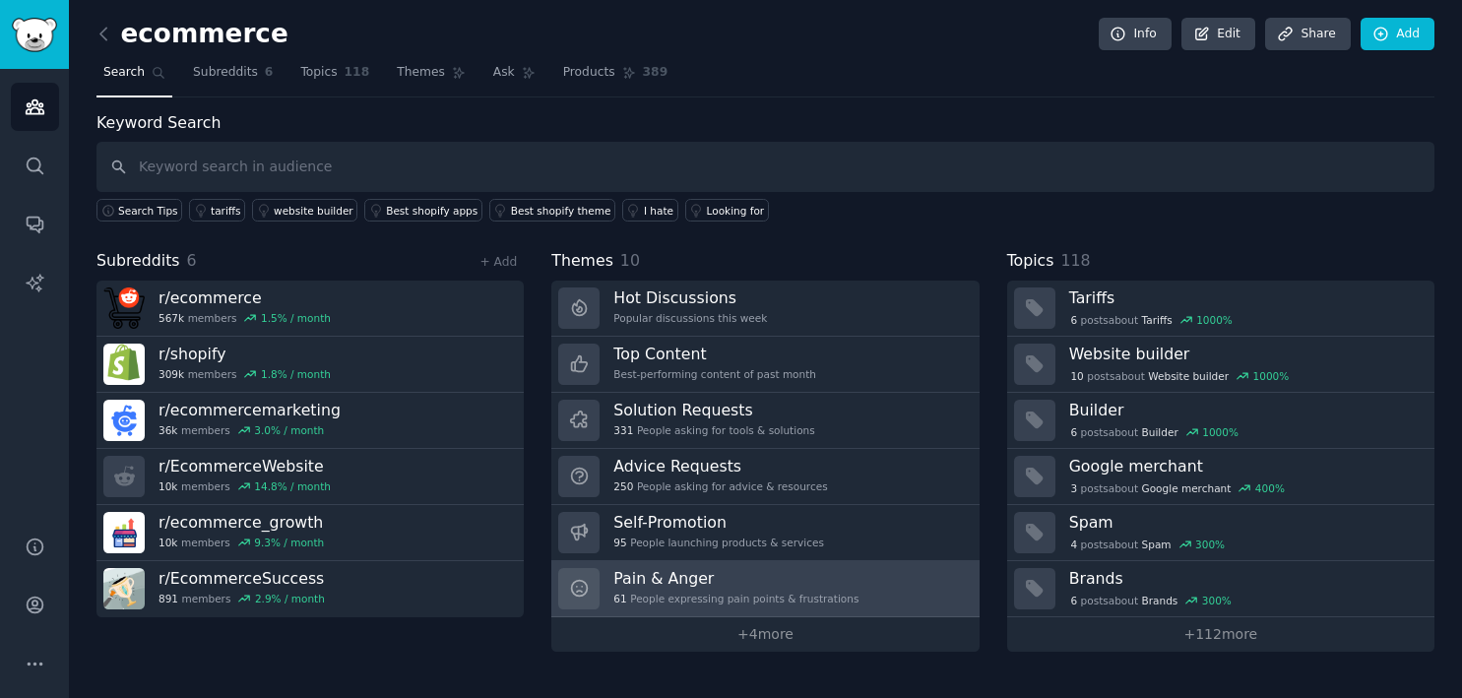
click at [683, 580] on h3 "Pain & Anger" at bounding box center [735, 578] width 245 height 21
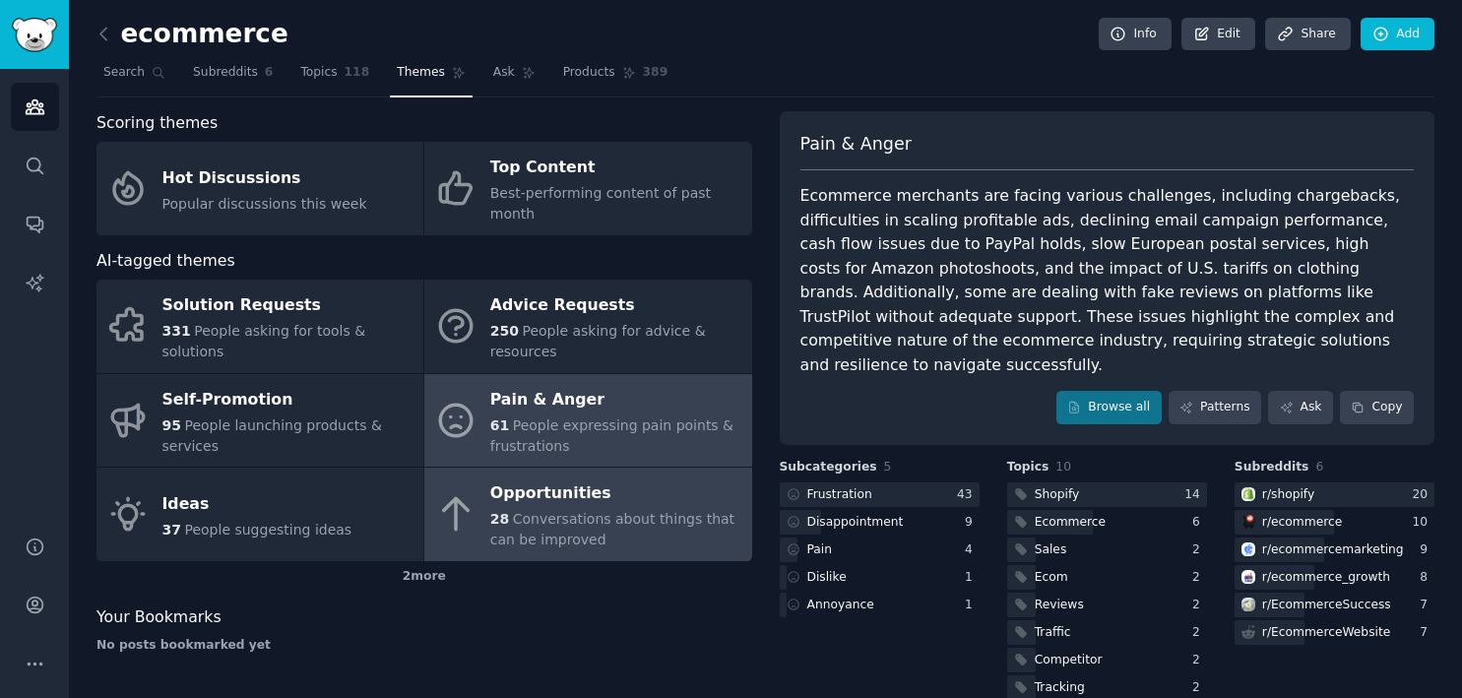
click at [521, 509] on div "28 Conversations about things that can be improved" at bounding box center [615, 529] width 251 height 41
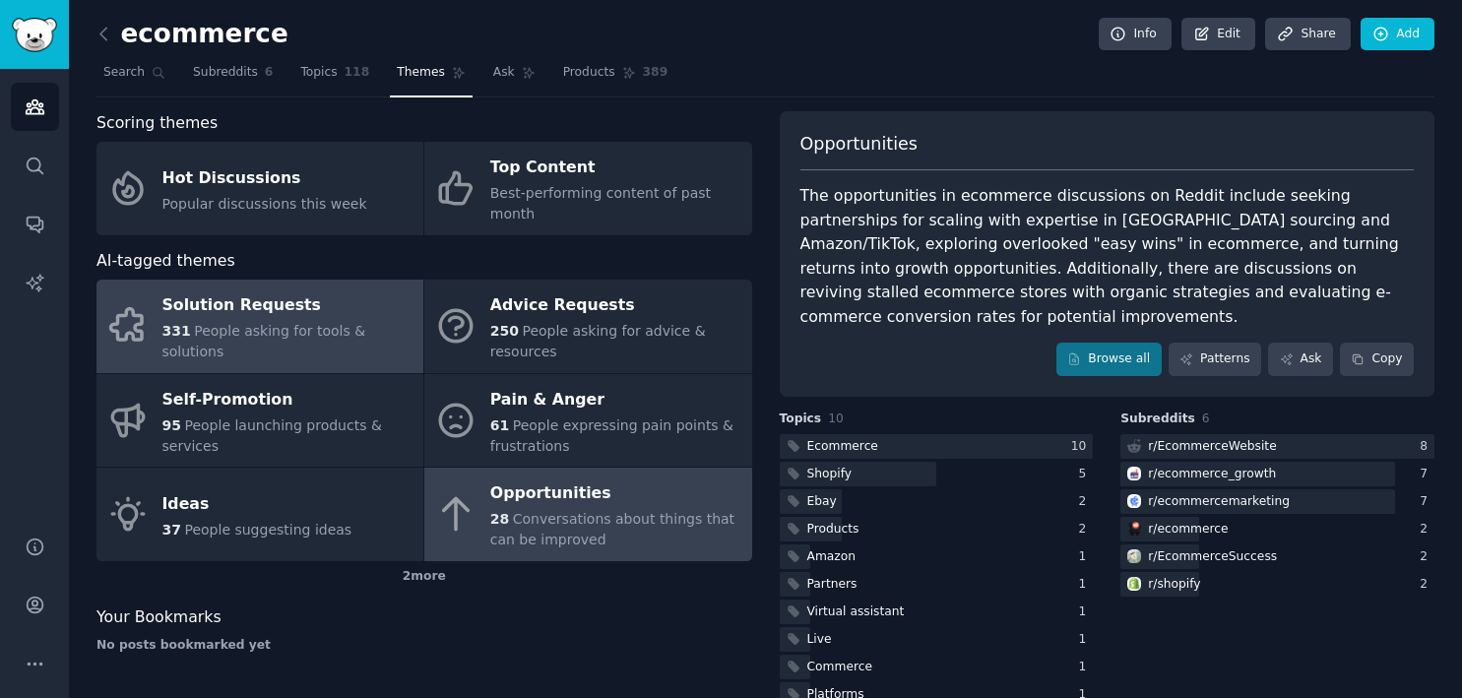
click at [276, 323] on span "People asking for tools & solutions" at bounding box center [264, 341] width 204 height 36
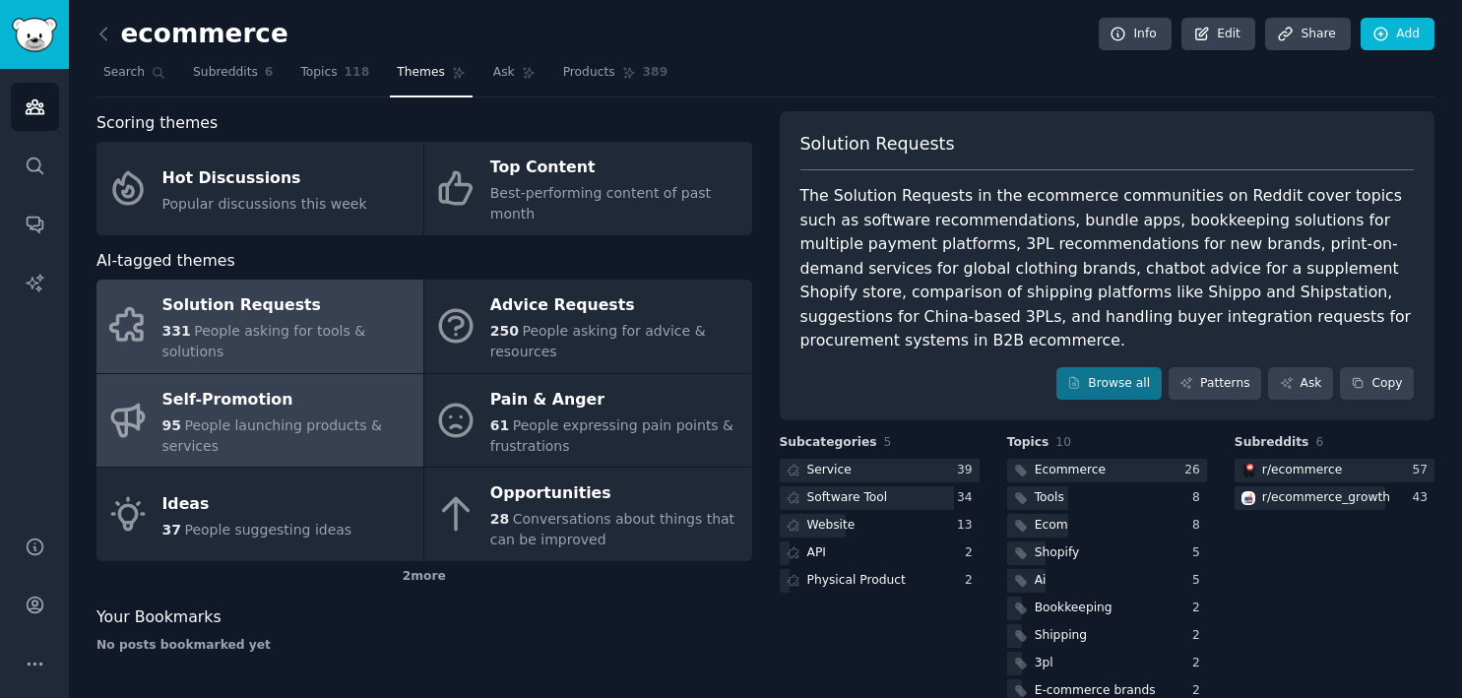
click at [238, 385] on div "Self-Promotion" at bounding box center [287, 399] width 251 height 31
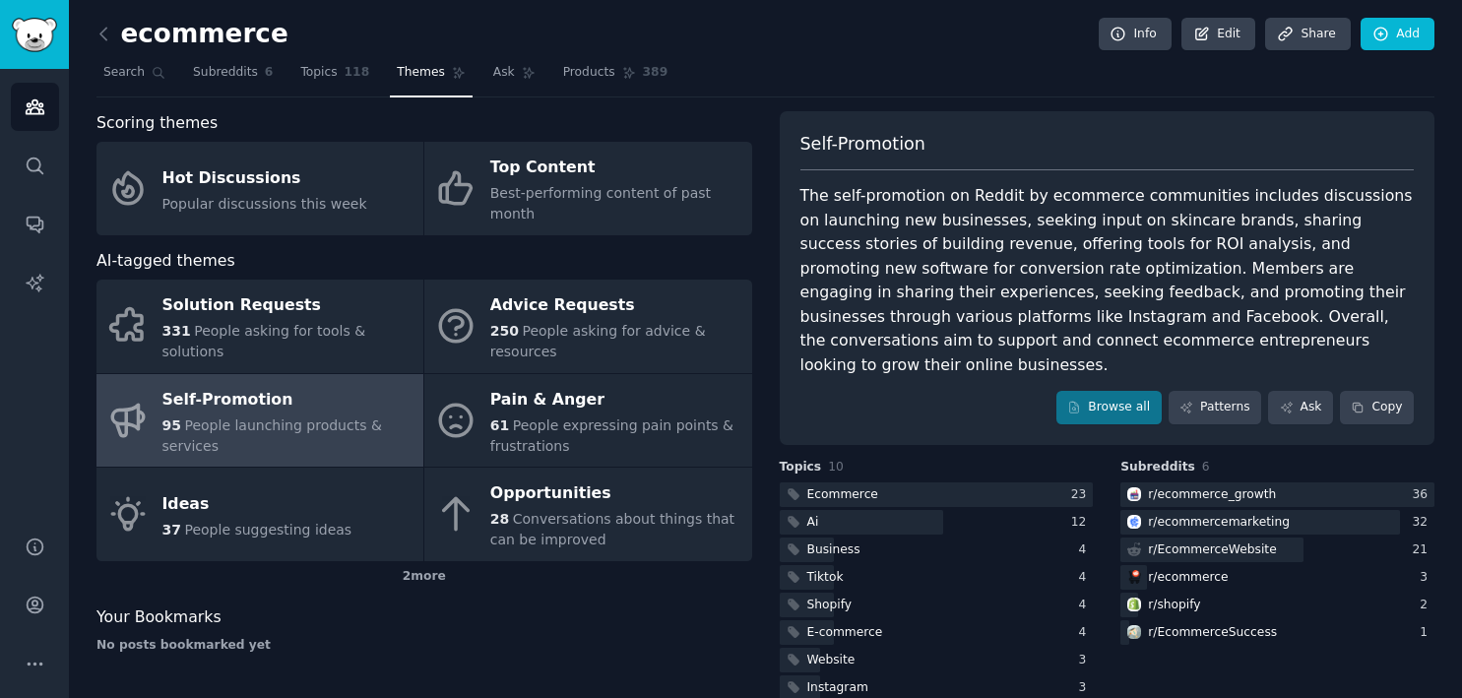
scroll to position [5, 0]
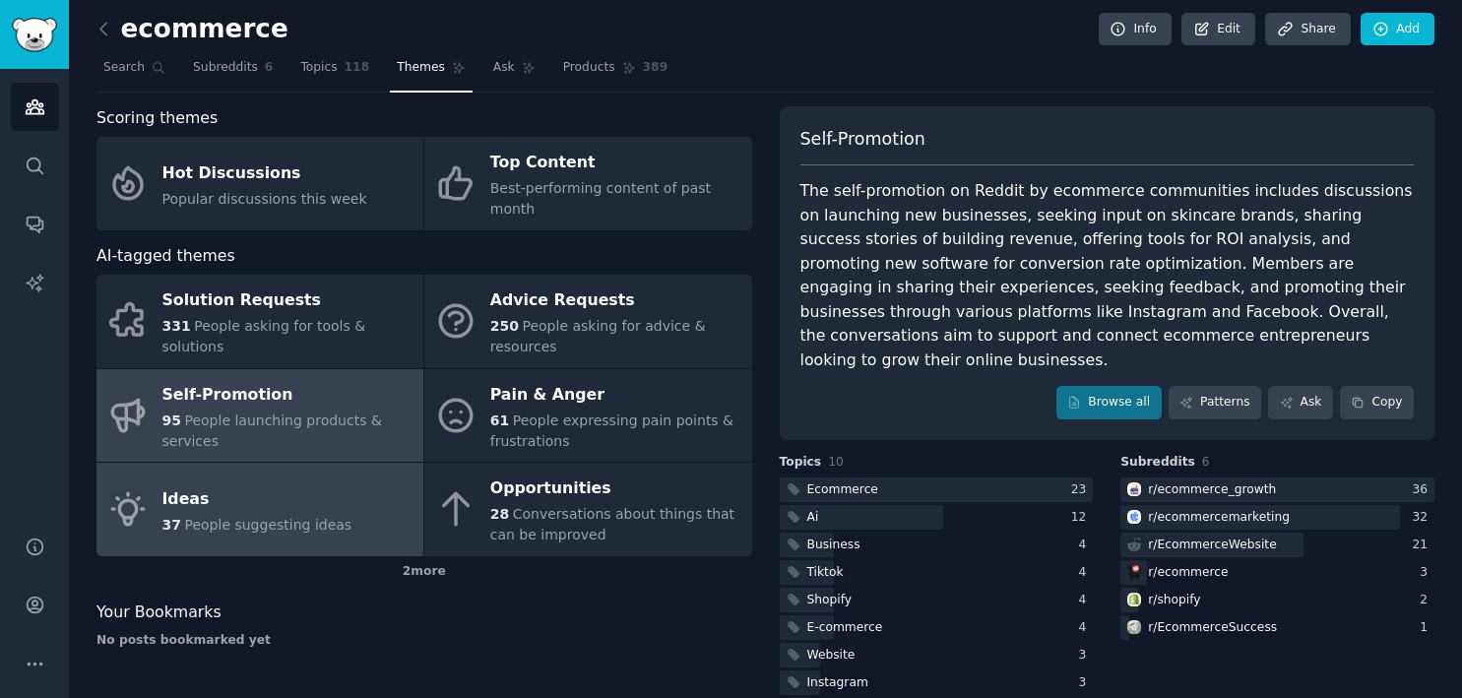
click at [214, 483] on div "Ideas" at bounding box center [257, 498] width 190 height 31
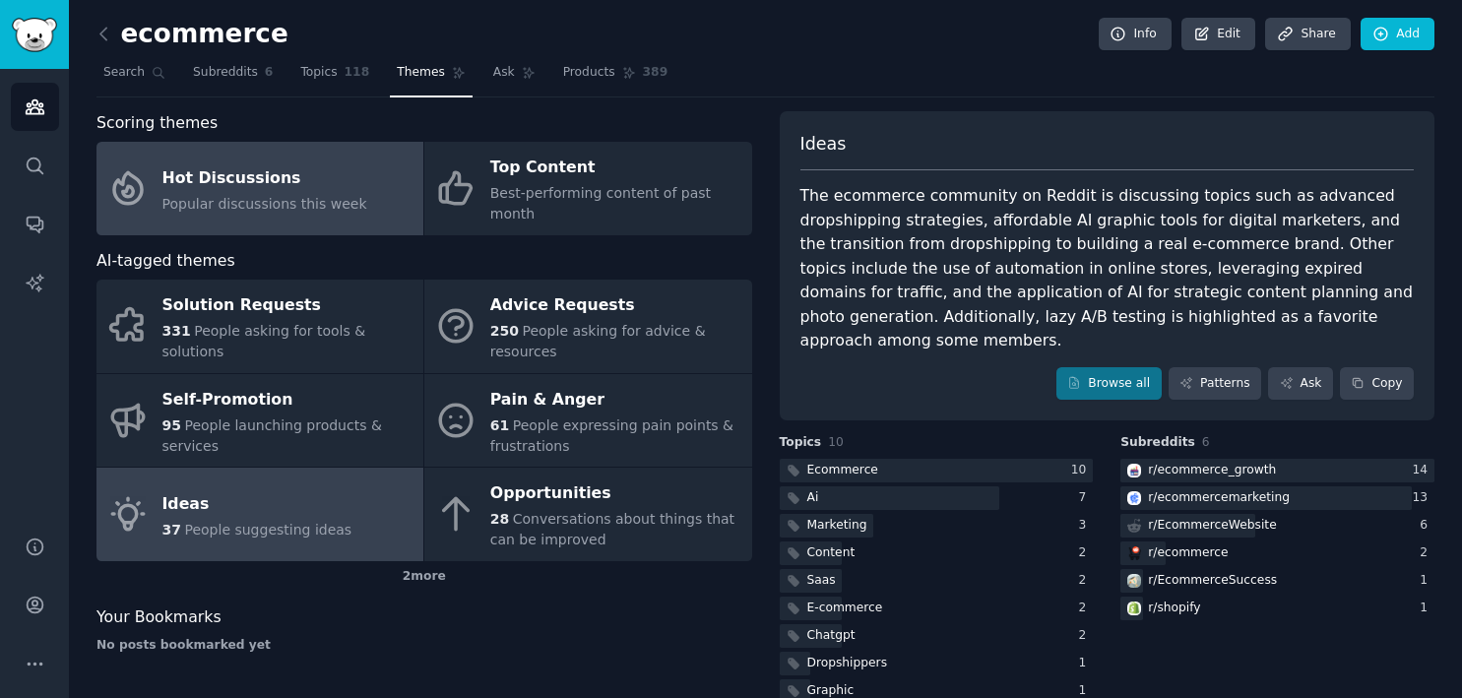
click at [354, 186] on link "Hot Discussions Popular discussions this week" at bounding box center [259, 189] width 327 height 94
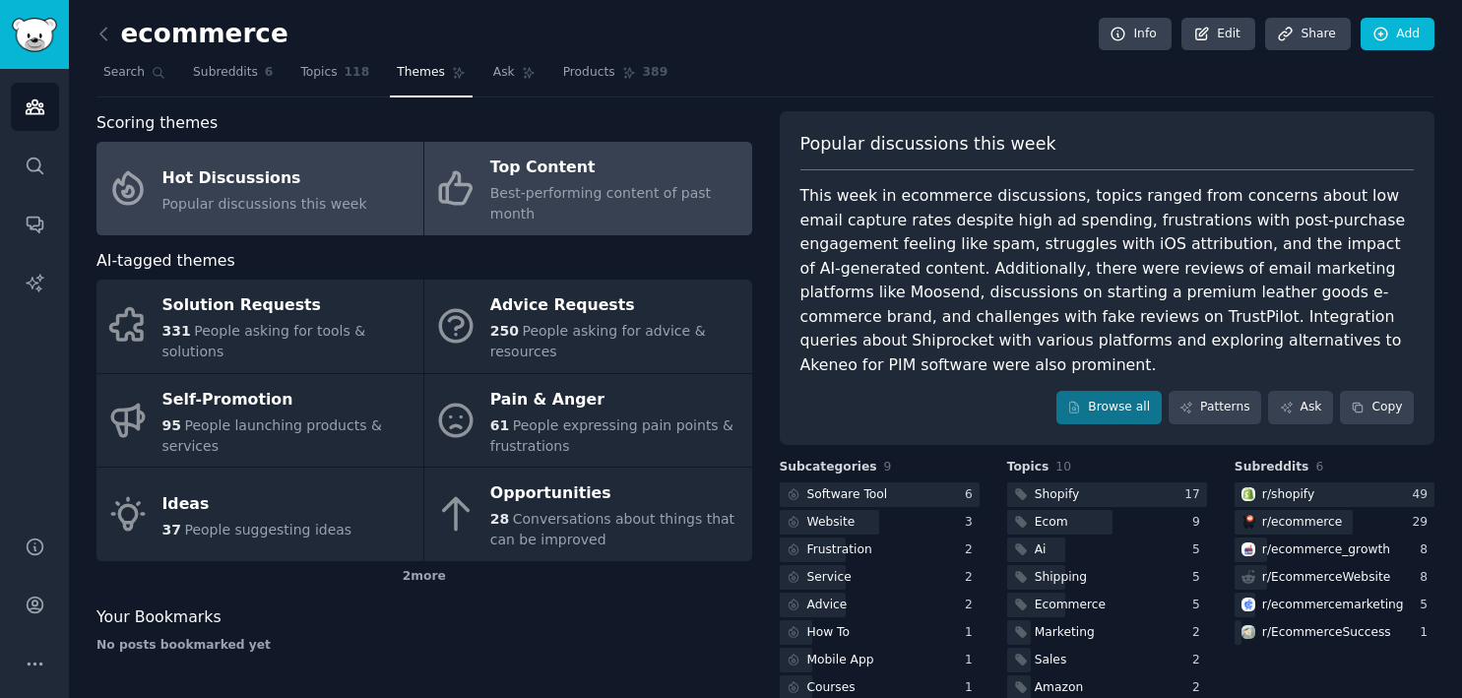
click at [578, 170] on div "Top Content" at bounding box center [615, 168] width 251 height 31
